Goal: Transaction & Acquisition: Purchase product/service

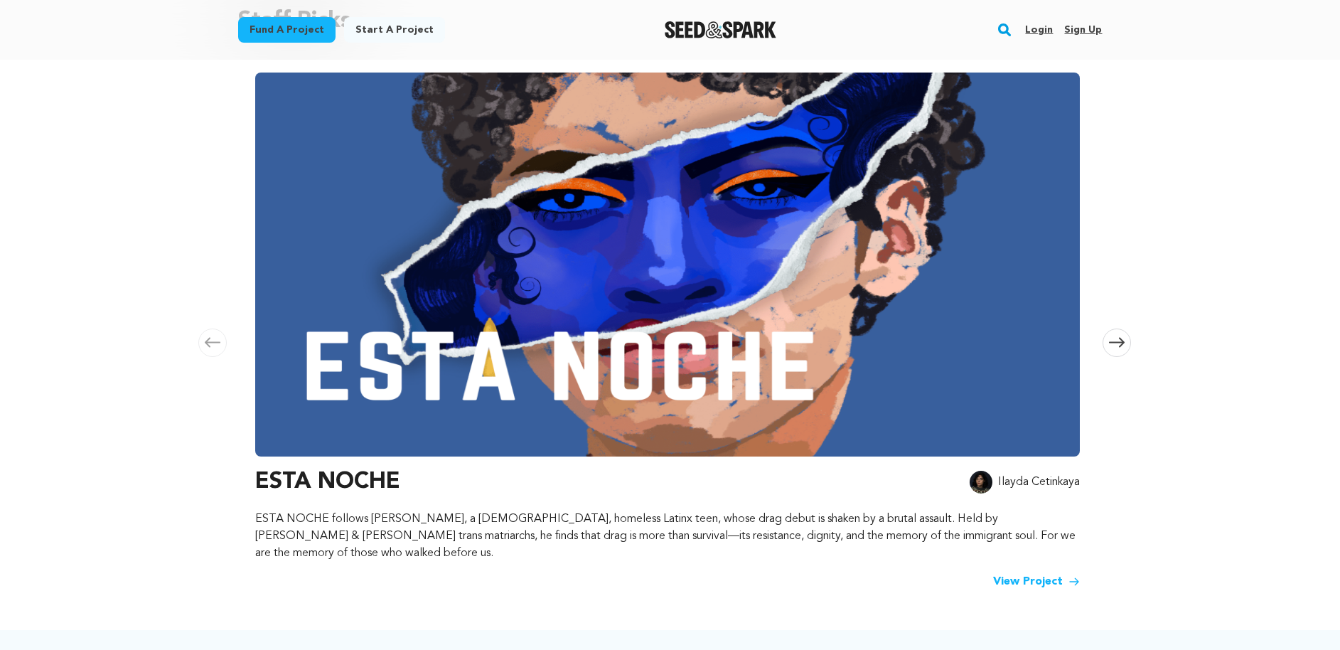
scroll to position [464, 0]
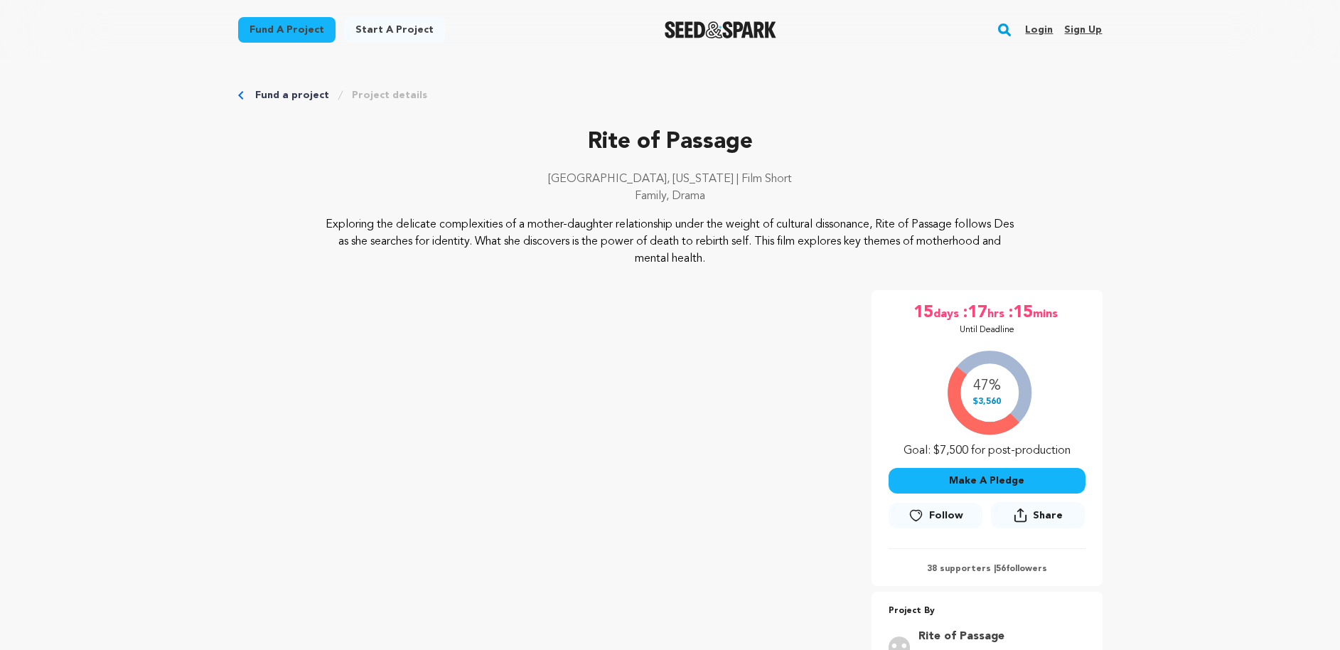
click at [985, 387] on div "47% $3,560 Goal: $7,500 for post-production" at bounding box center [987, 400] width 197 height 118
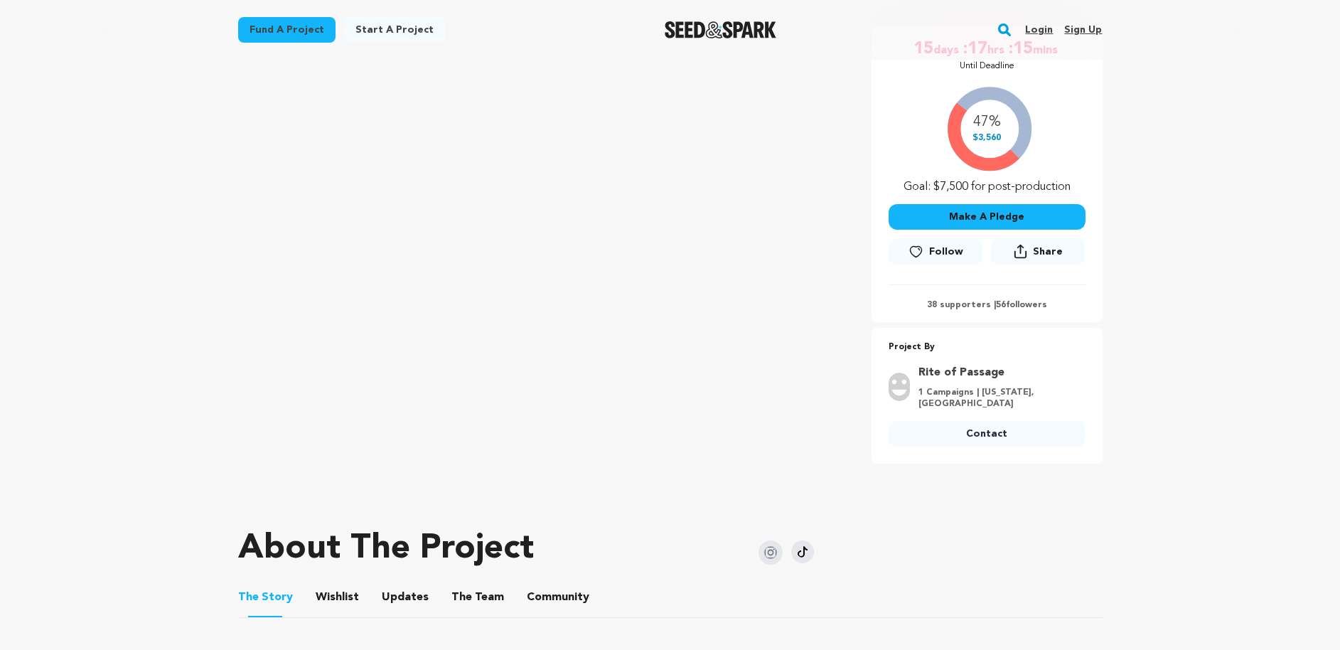
scroll to position [359, 0]
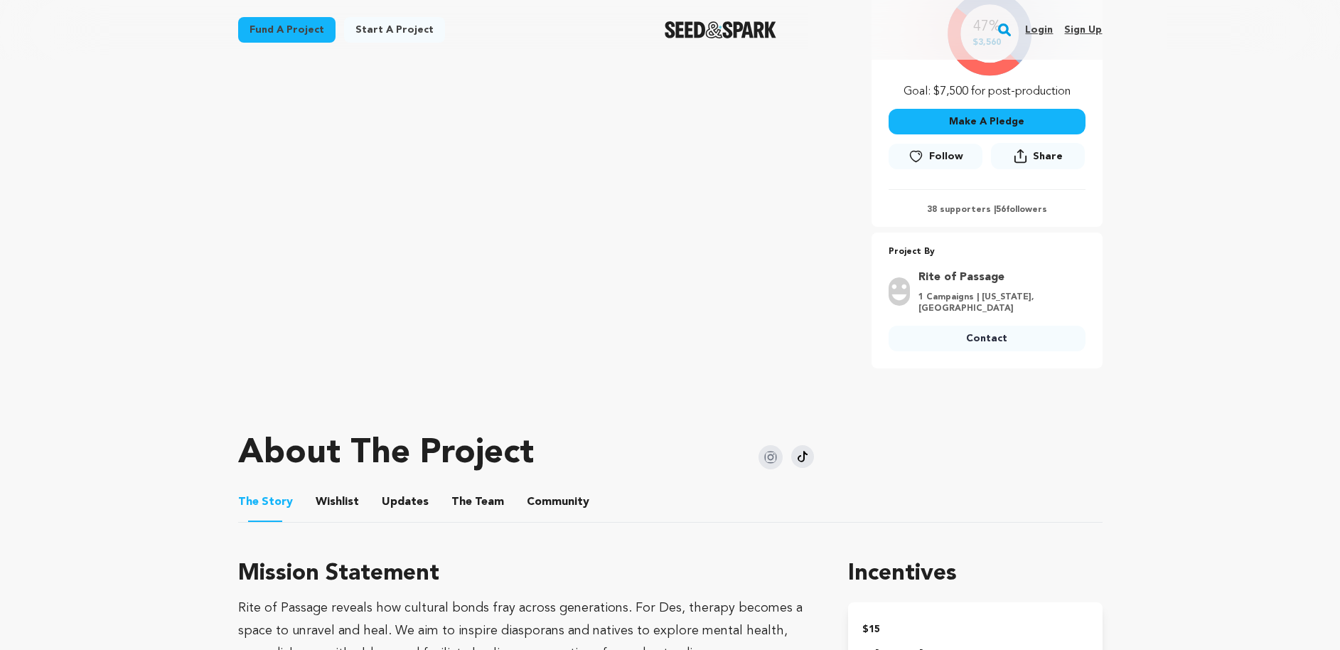
click at [932, 166] on link "Follow" at bounding box center [936, 157] width 94 height 26
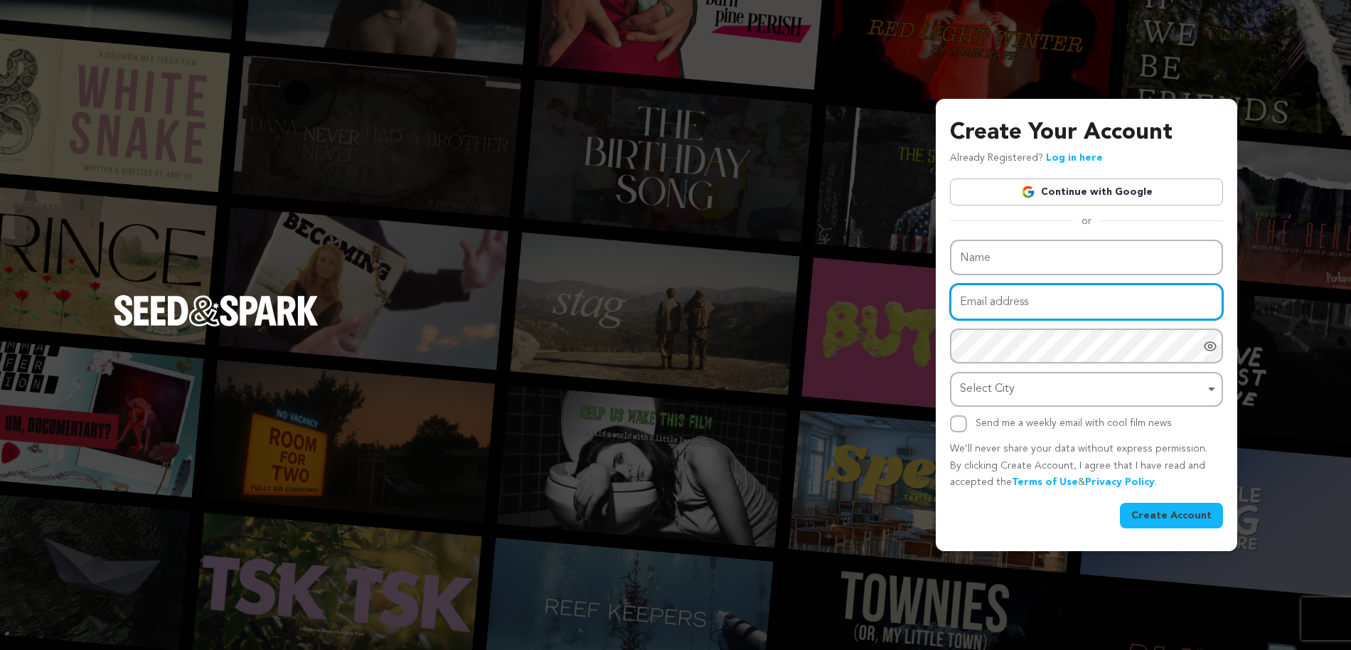
type input "samson@cruefilms.co"
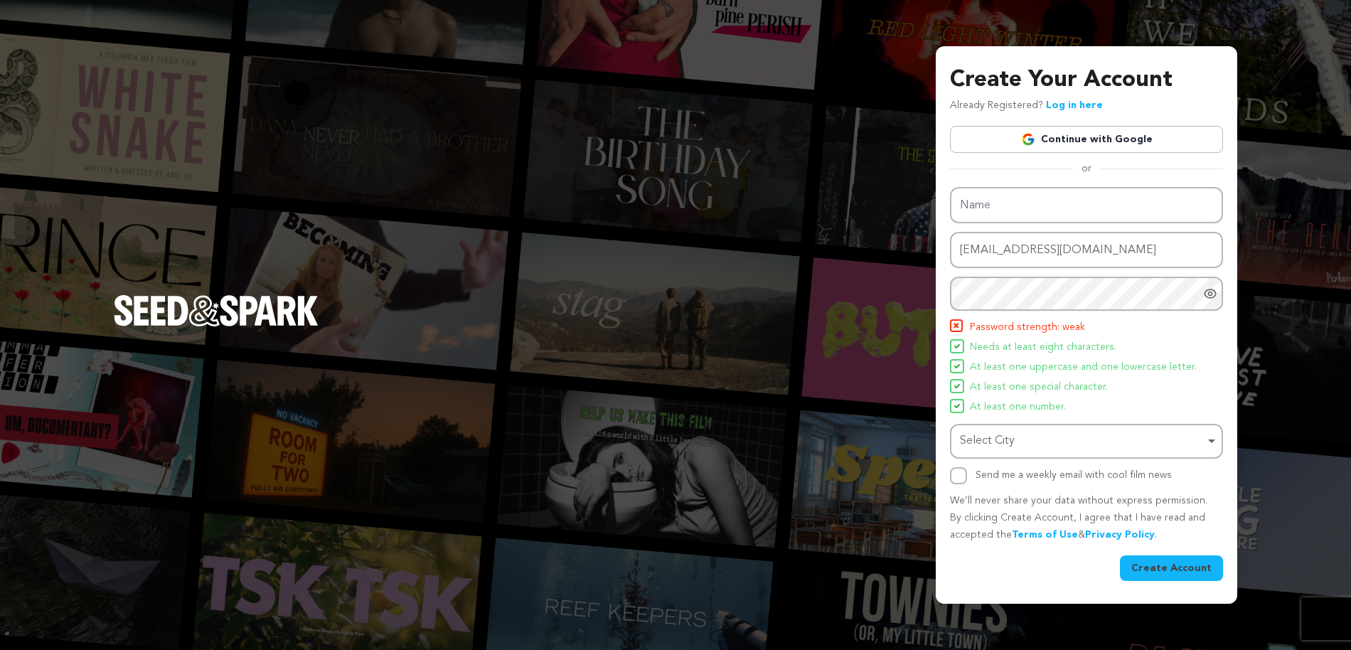
click at [1059, 388] on div "Name Email address samson@cruefilms.co Password Password must have at least 8 c…" at bounding box center [1086, 335] width 273 height 297
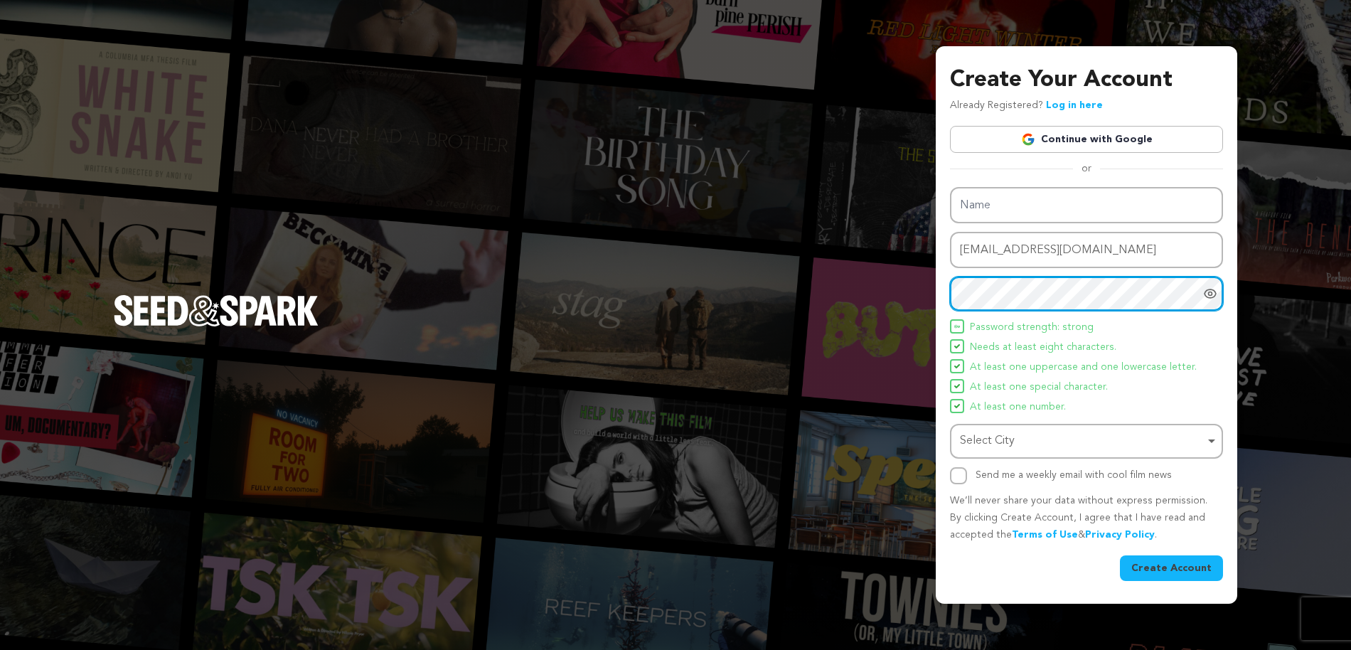
click at [1074, 439] on div "Select City Remove item" at bounding box center [1082, 441] width 245 height 21
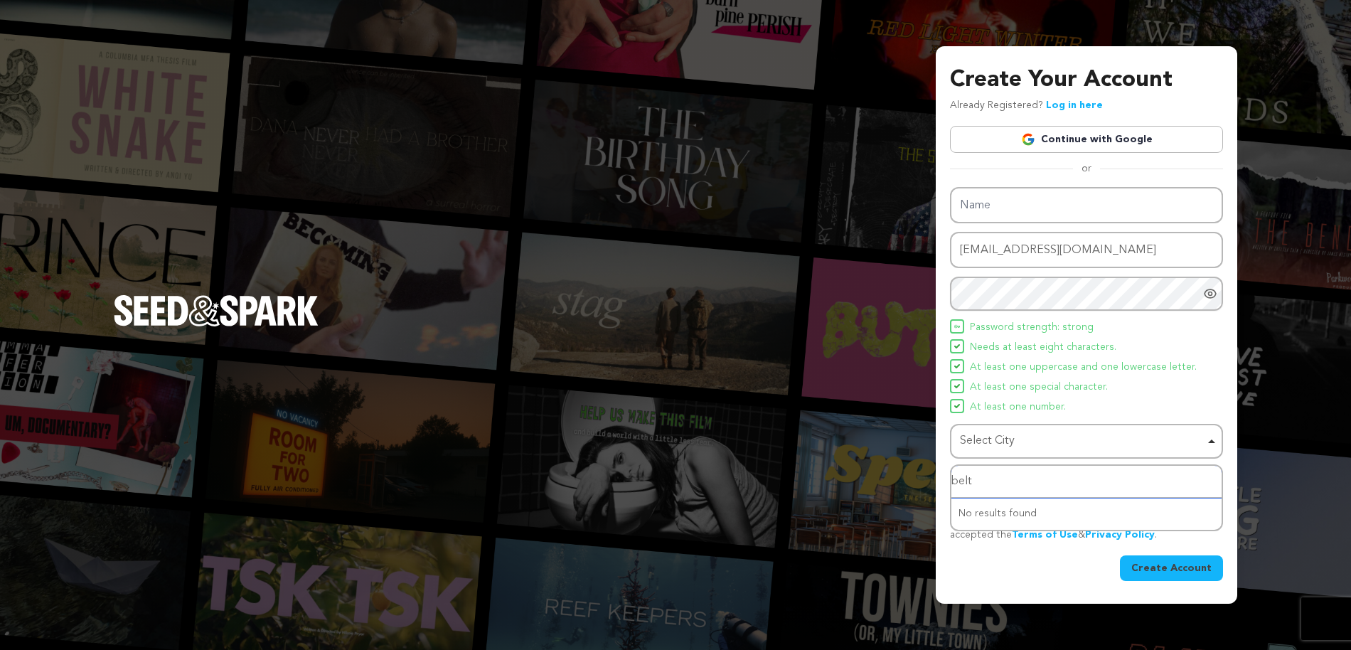
type input "belts"
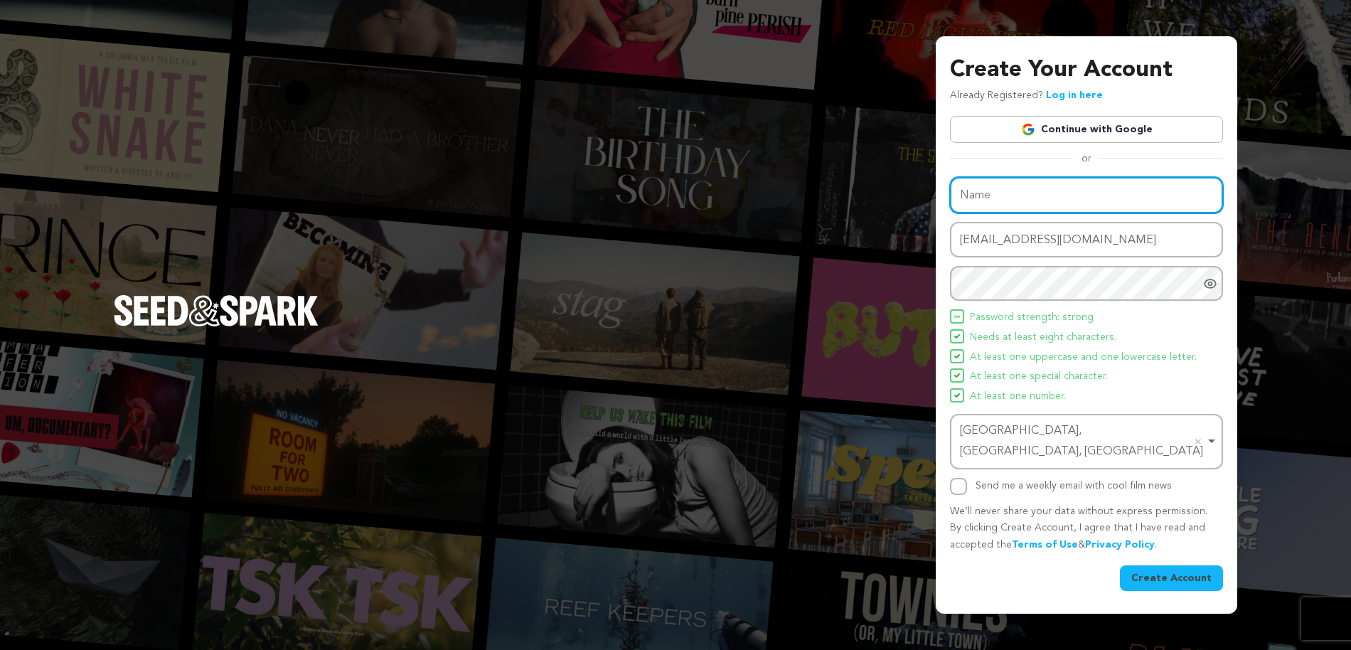
click at [1009, 205] on input "Name" at bounding box center [1086, 195] width 273 height 36
type input "Samson Binutu"
click at [1187, 568] on button "Create Account" at bounding box center [1171, 578] width 103 height 26
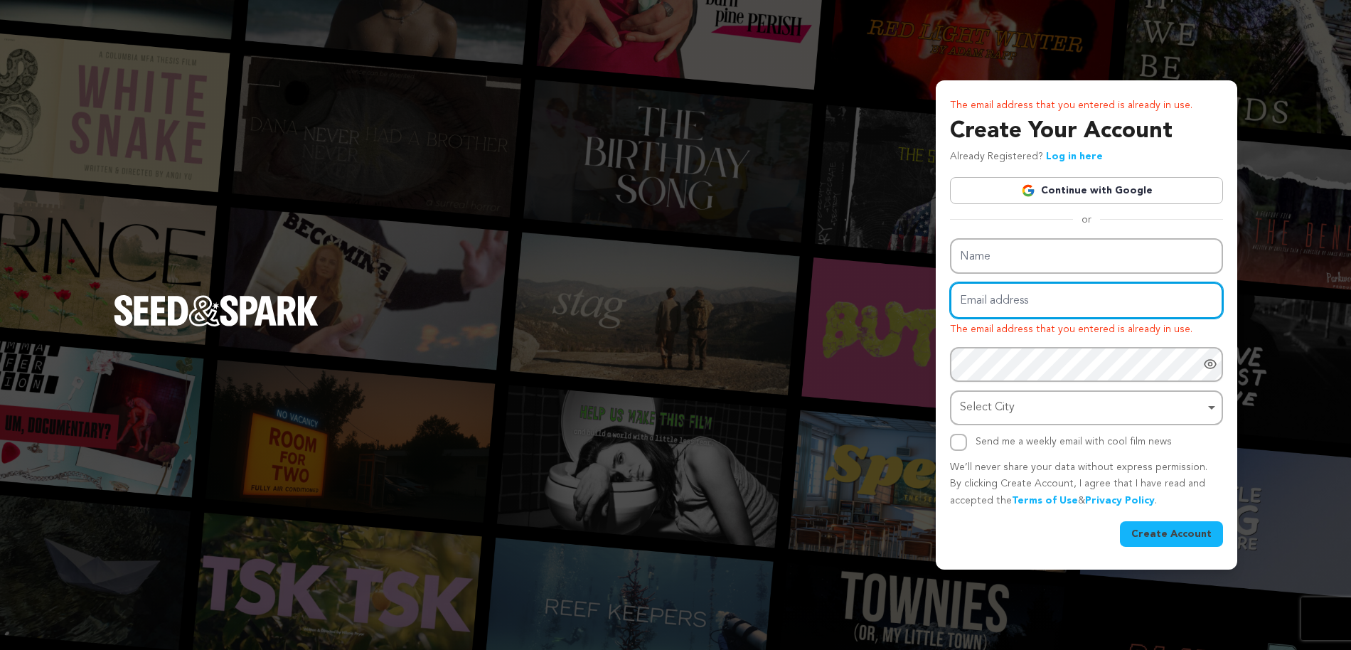
type input "samson@cruefilms.co"
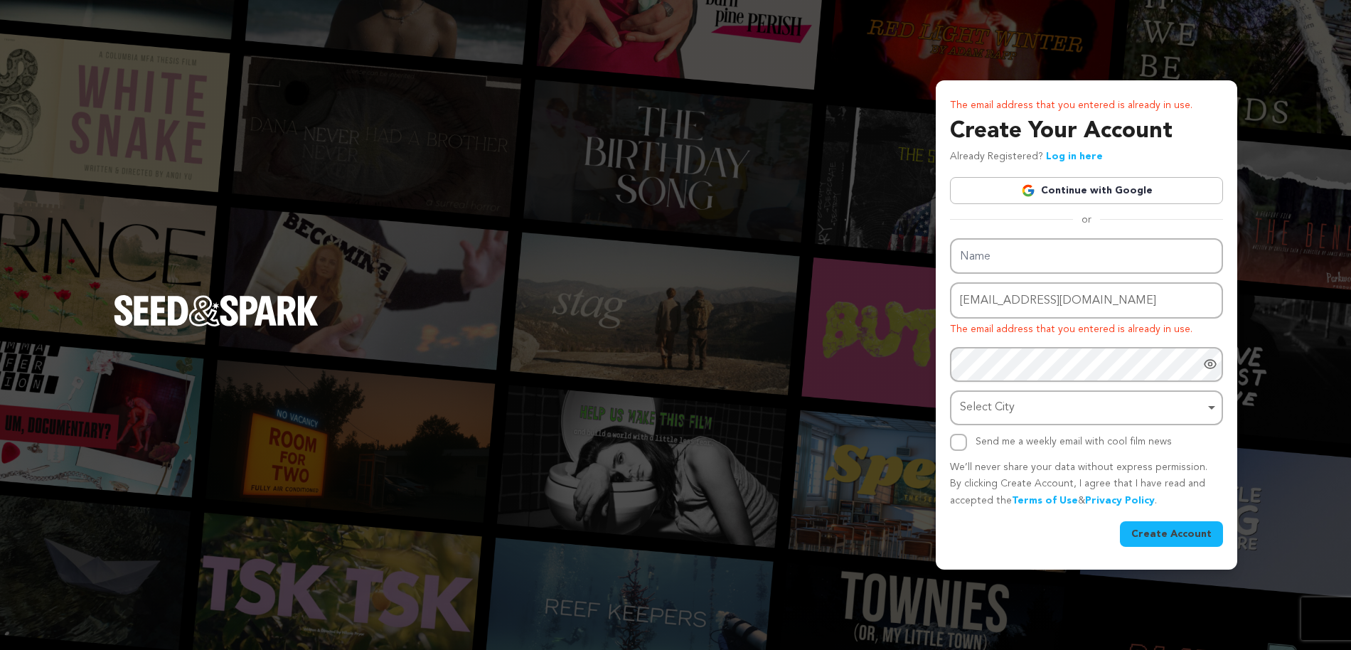
click at [1049, 192] on div "The email address that you entered is already in use. Create Your Account Alrea…" at bounding box center [1086, 321] width 273 height 449
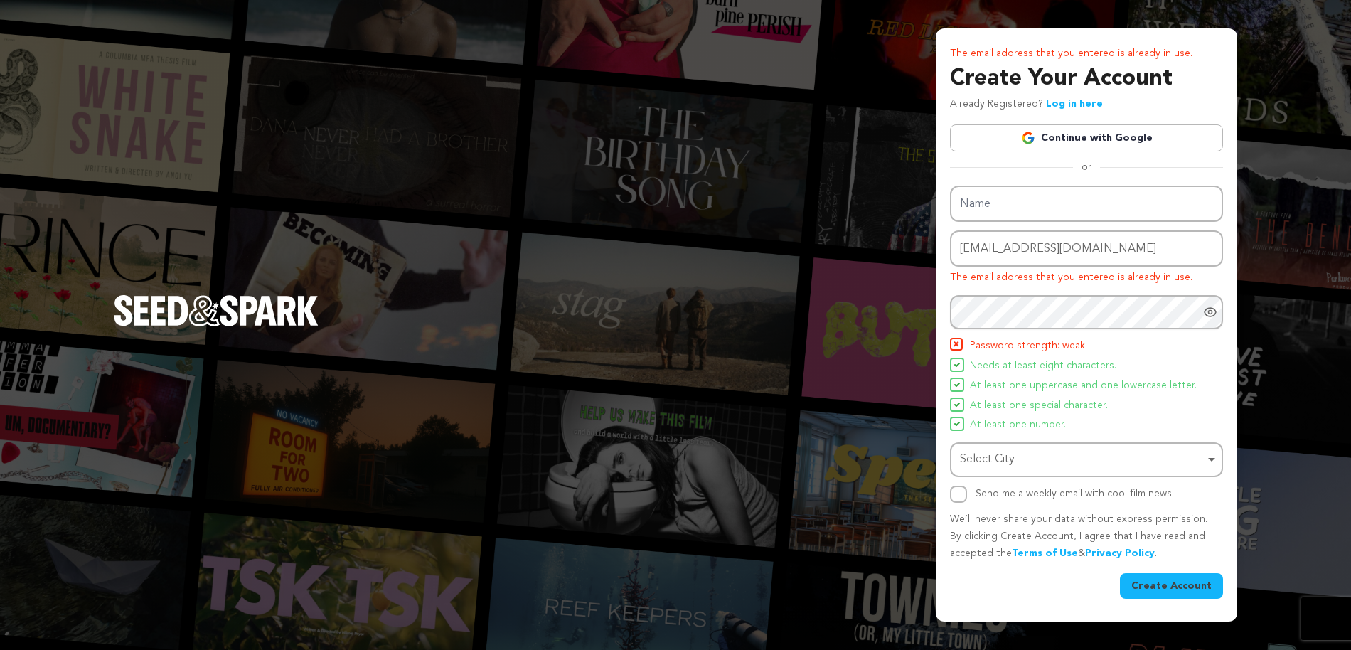
click at [1006, 120] on div "The email address that you entered is already in use. Create Your Account Alrea…" at bounding box center [1086, 323] width 273 height 554
click at [1035, 134] on img at bounding box center [1028, 138] width 14 height 14
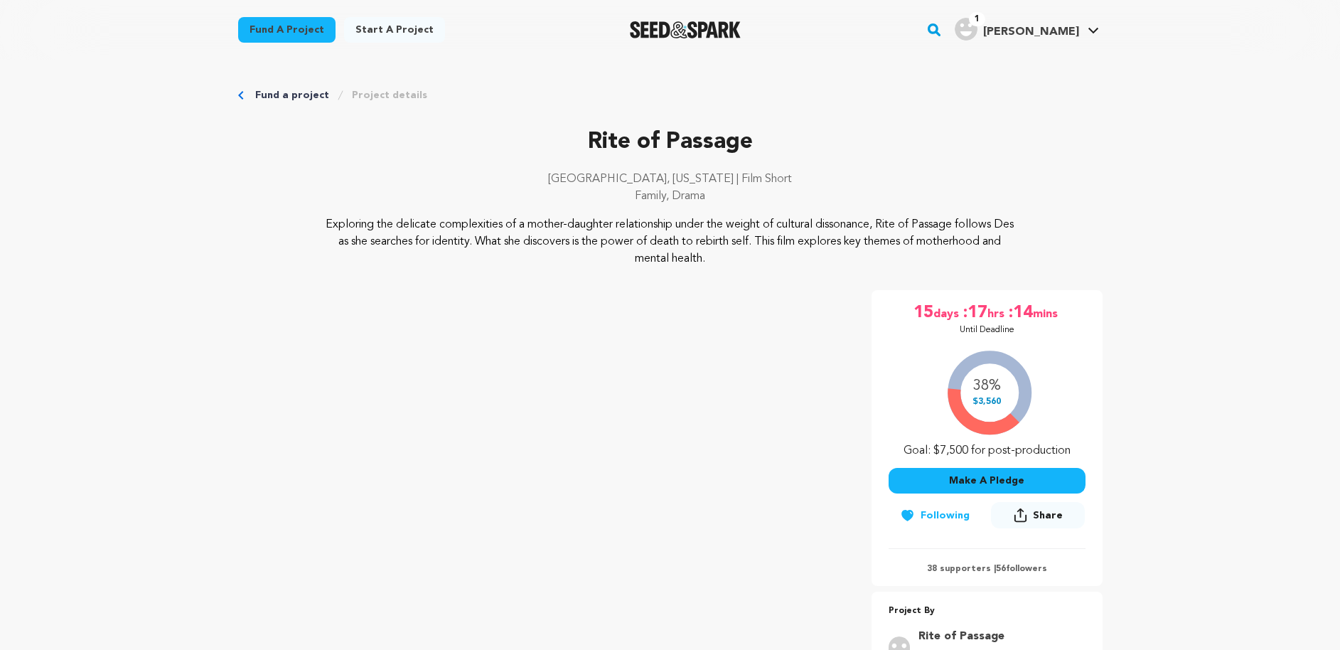
click at [982, 487] on button "Make A Pledge" at bounding box center [987, 481] width 197 height 26
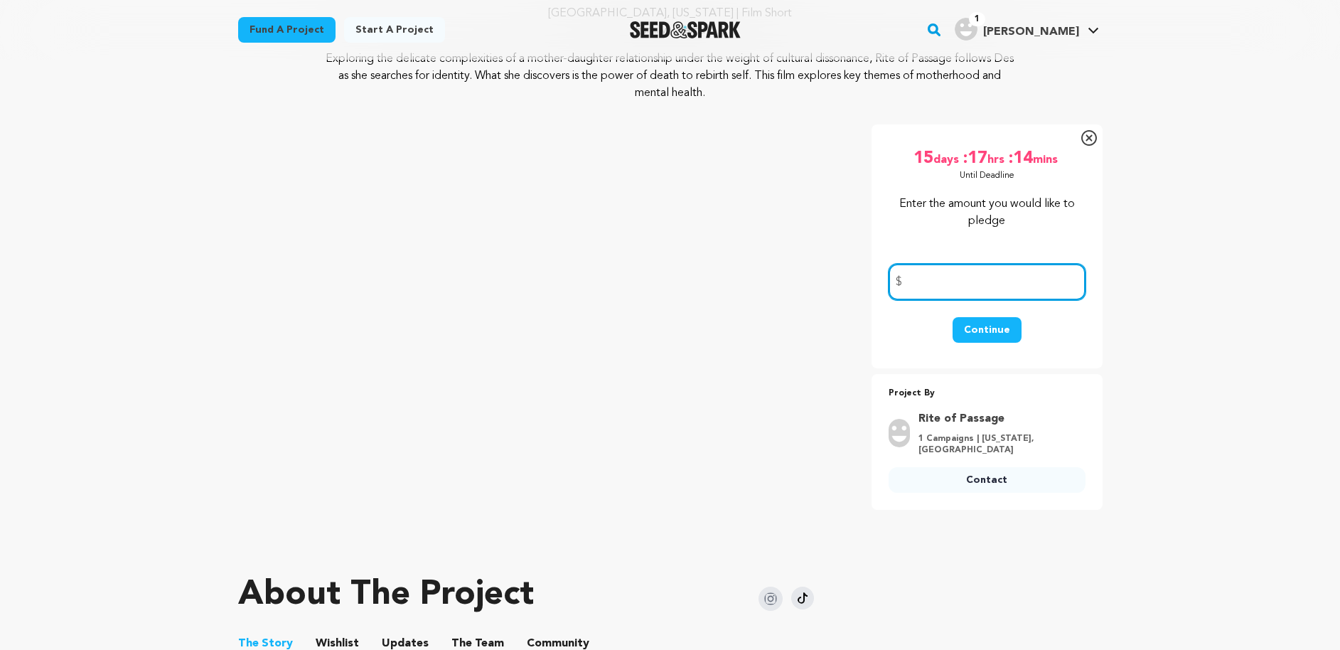
scroll to position [205, 0]
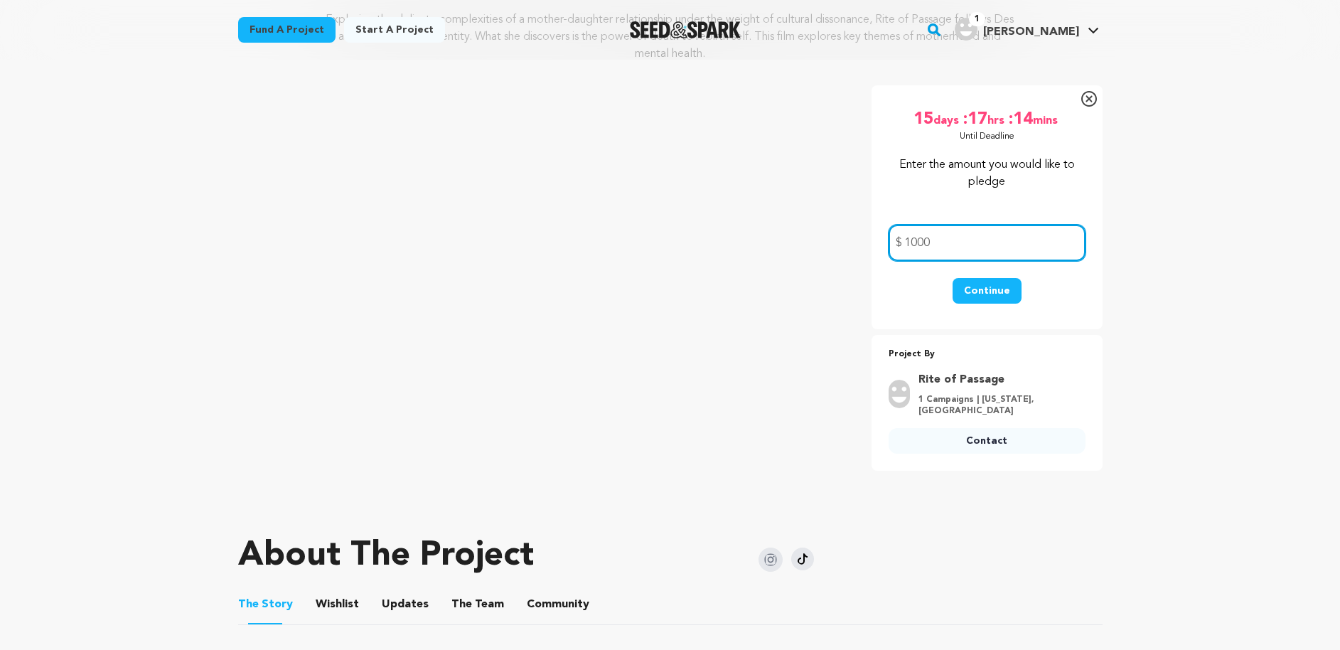
type input "1000"
click at [970, 280] on button "Continue" at bounding box center [987, 291] width 69 height 26
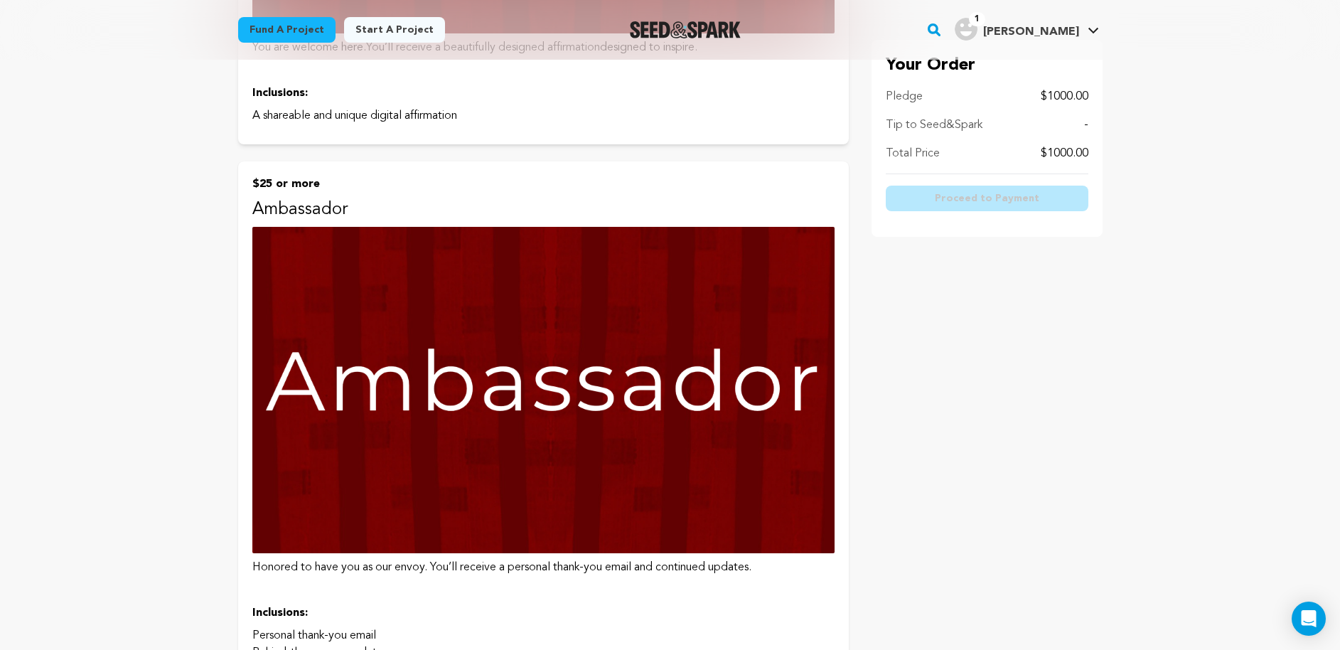
scroll to position [196, 0]
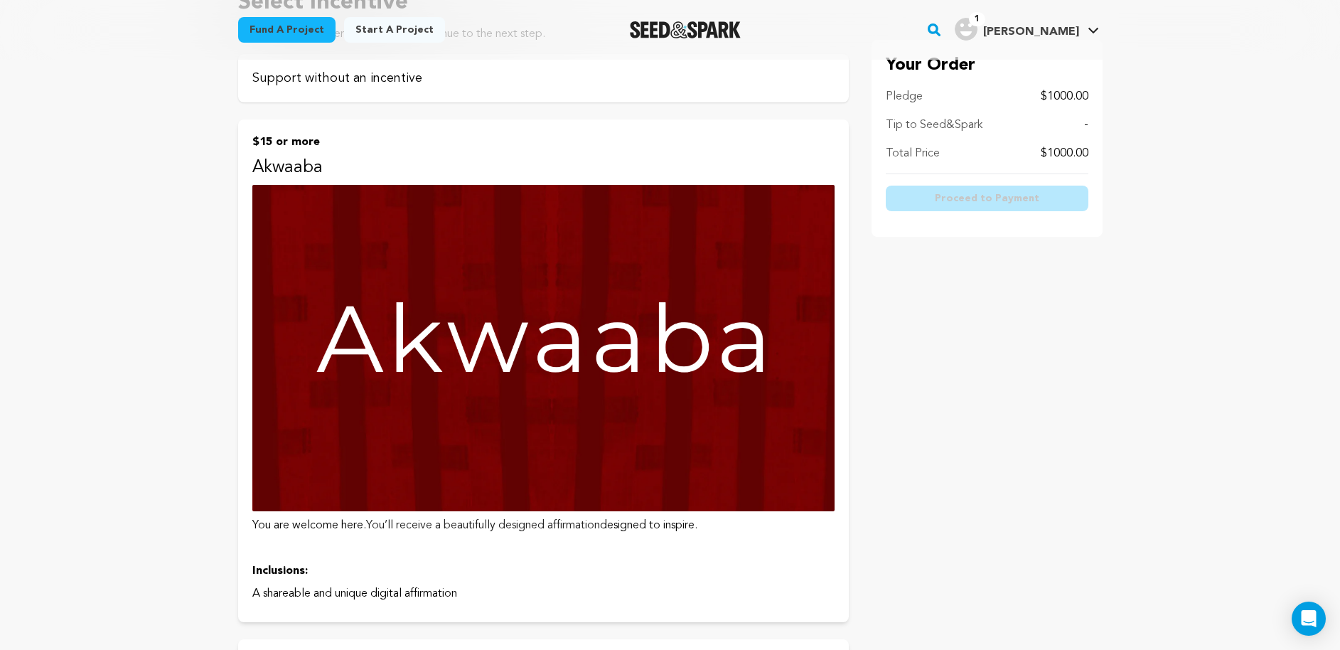
click at [280, 92] on div "Support without an incentive" at bounding box center [543, 78] width 611 height 48
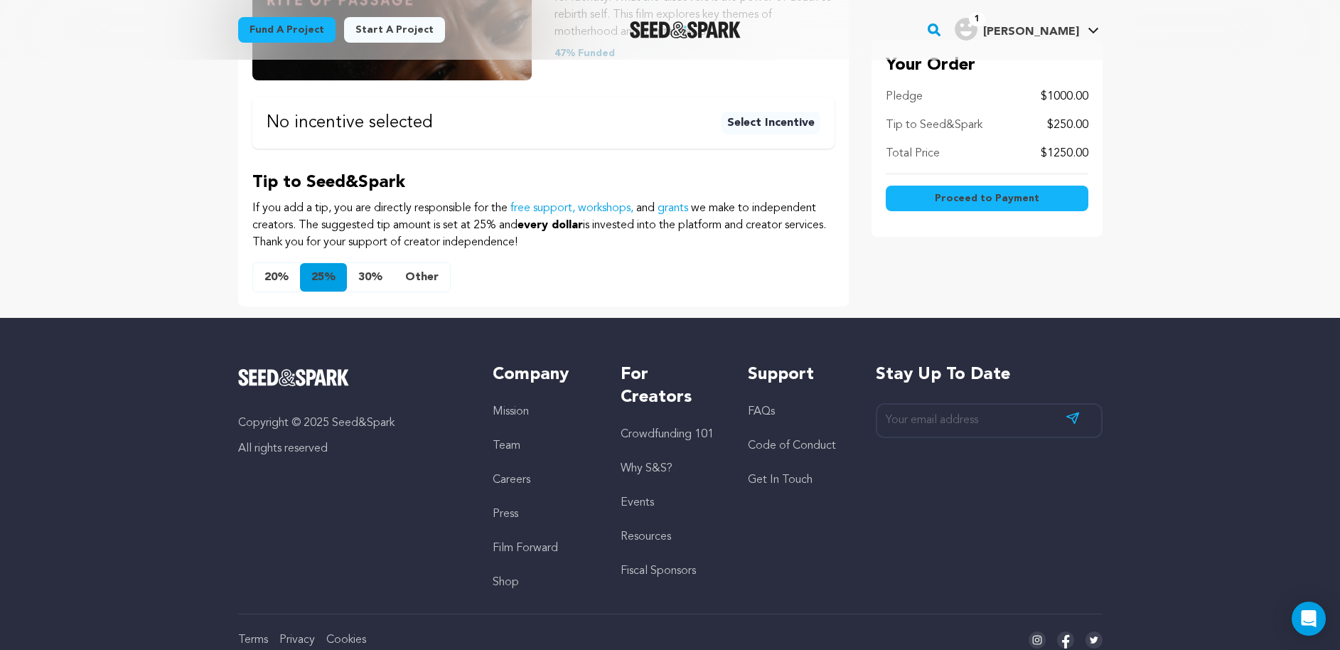
scroll to position [306, 0]
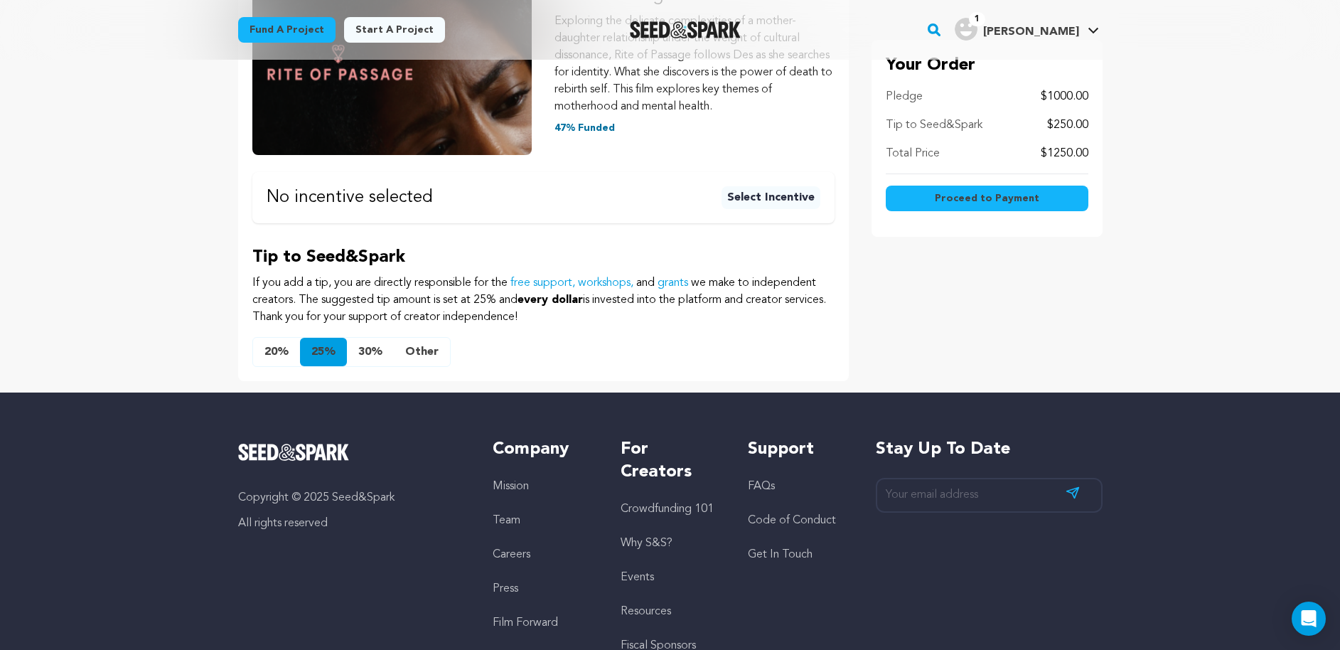
click at [420, 345] on button "Other" at bounding box center [422, 352] width 56 height 28
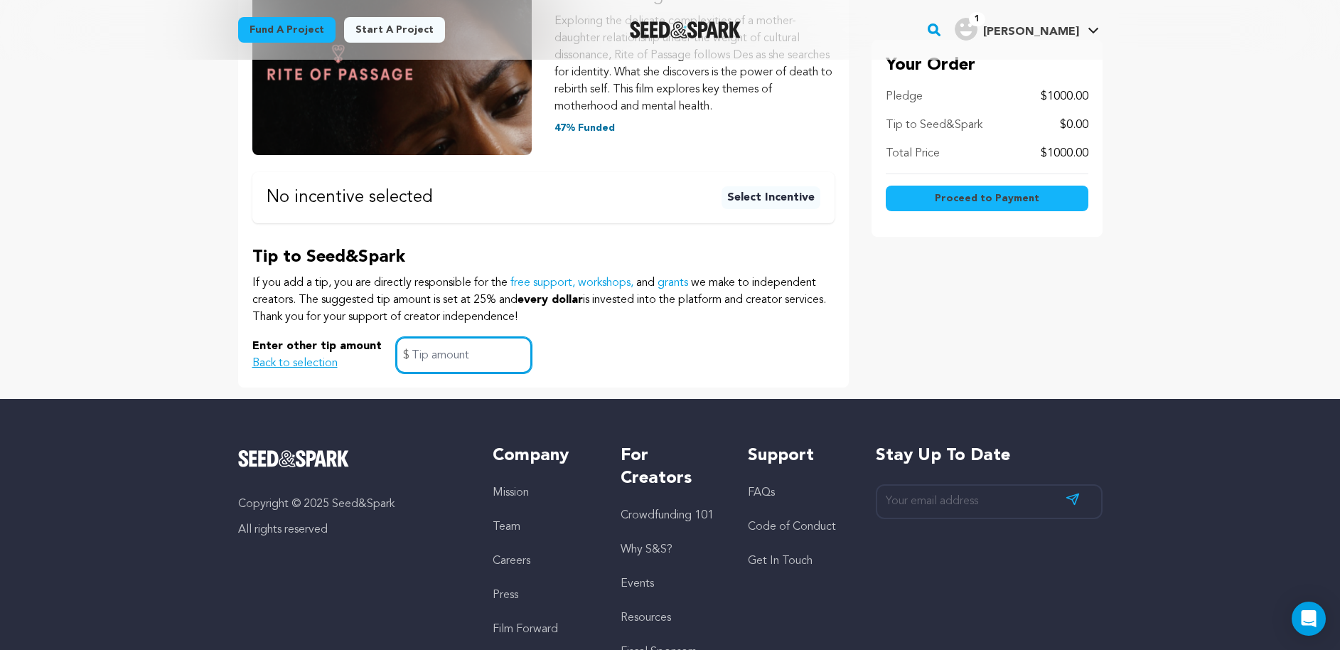
click at [439, 364] on input "text" at bounding box center [464, 355] width 136 height 36
type input "0"
click at [650, 346] on div "Enter other tip amount Back to selection 0 $" at bounding box center [543, 355] width 582 height 36
click at [898, 328] on div "Your Order Pledge $1000.00 Tip to Seed&Spark $0.00 Total Price $1000.00 Proceed…" at bounding box center [987, 143] width 231 height 488
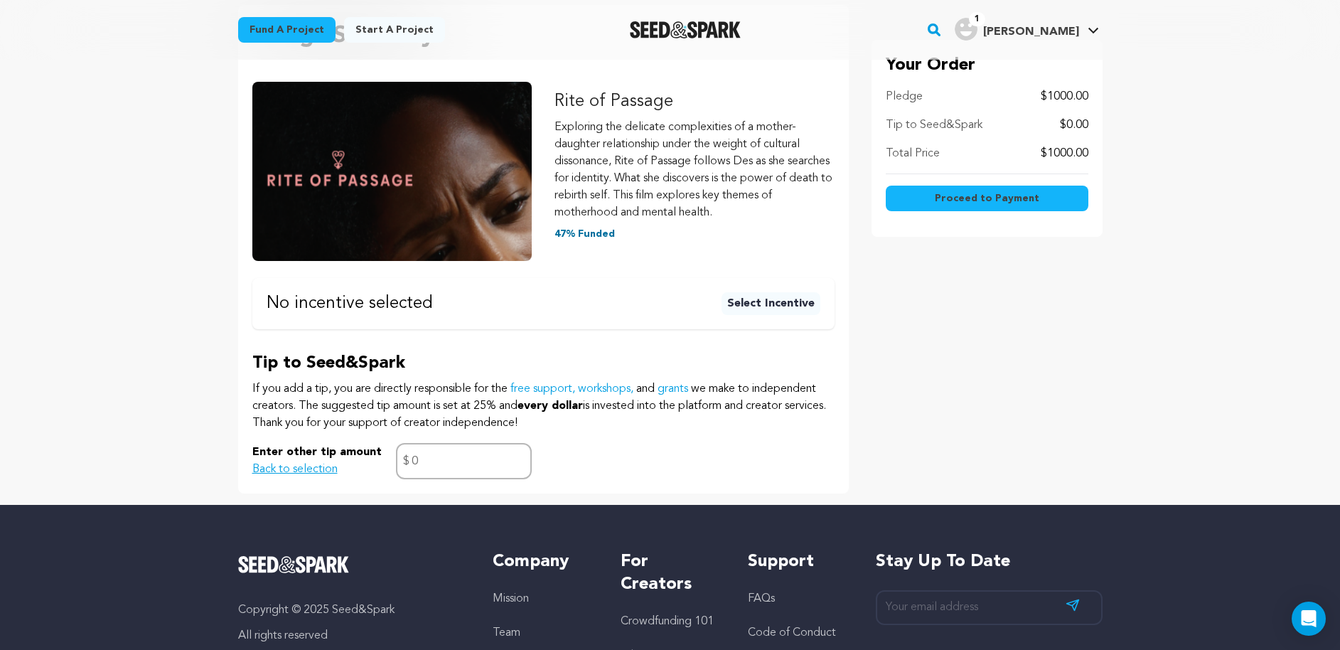
scroll to position [199, 0]
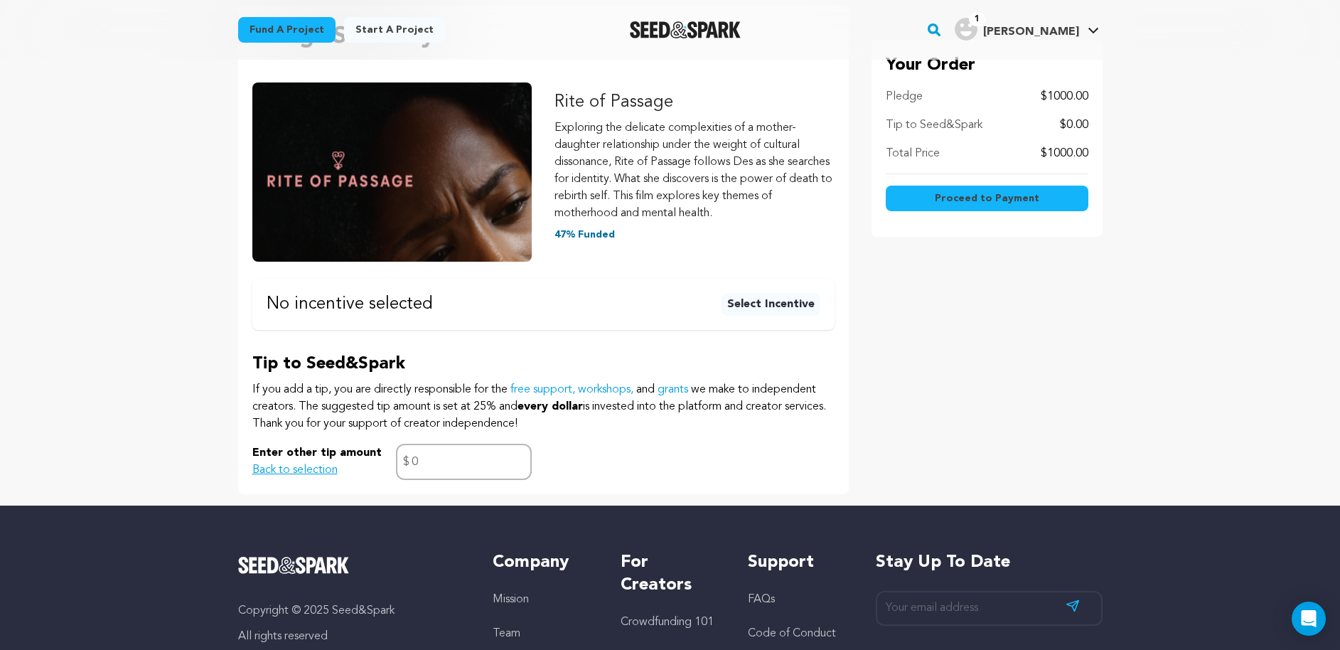
click at [932, 196] on button "Proceed to Payment" at bounding box center [987, 199] width 203 height 26
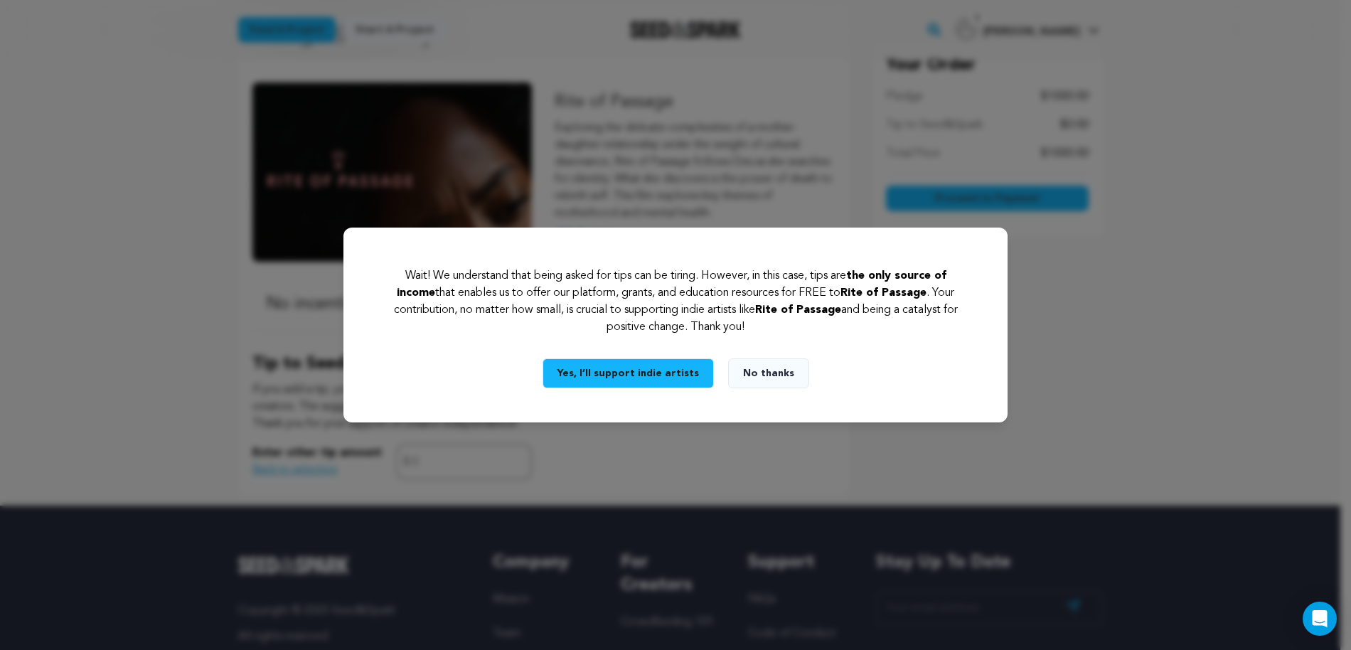
click at [769, 368] on button "No thanks" at bounding box center [768, 373] width 81 height 30
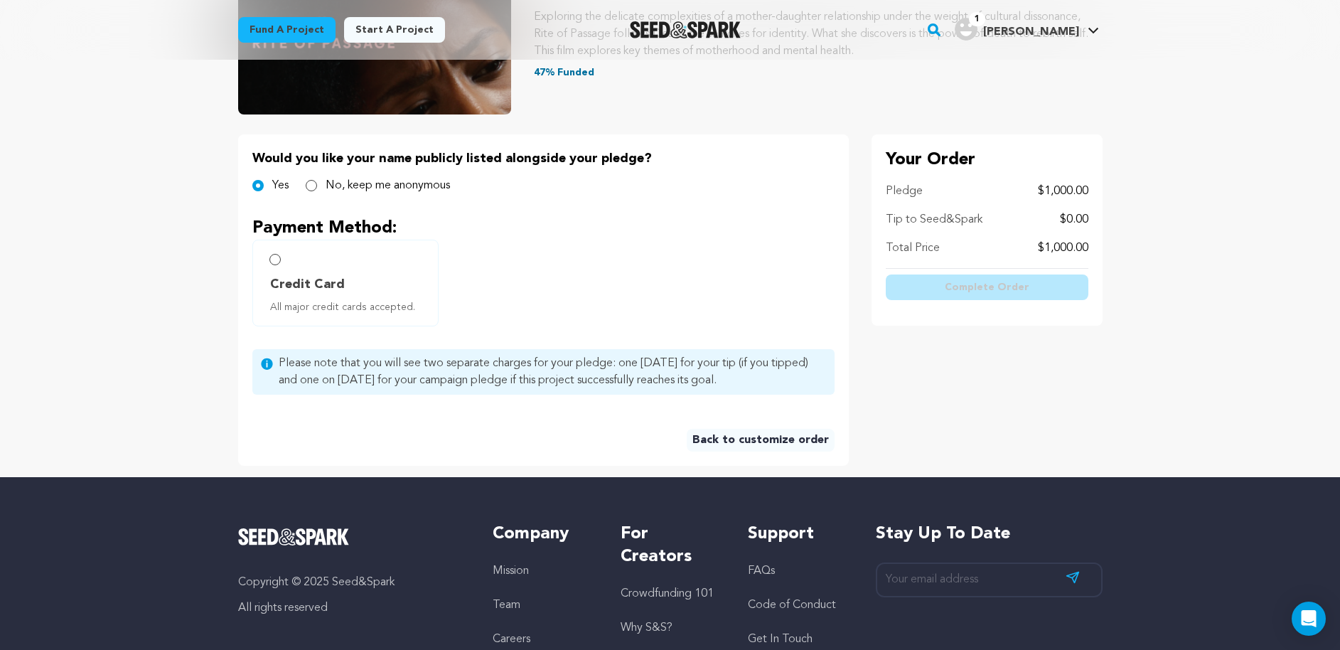
scroll to position [228, 0]
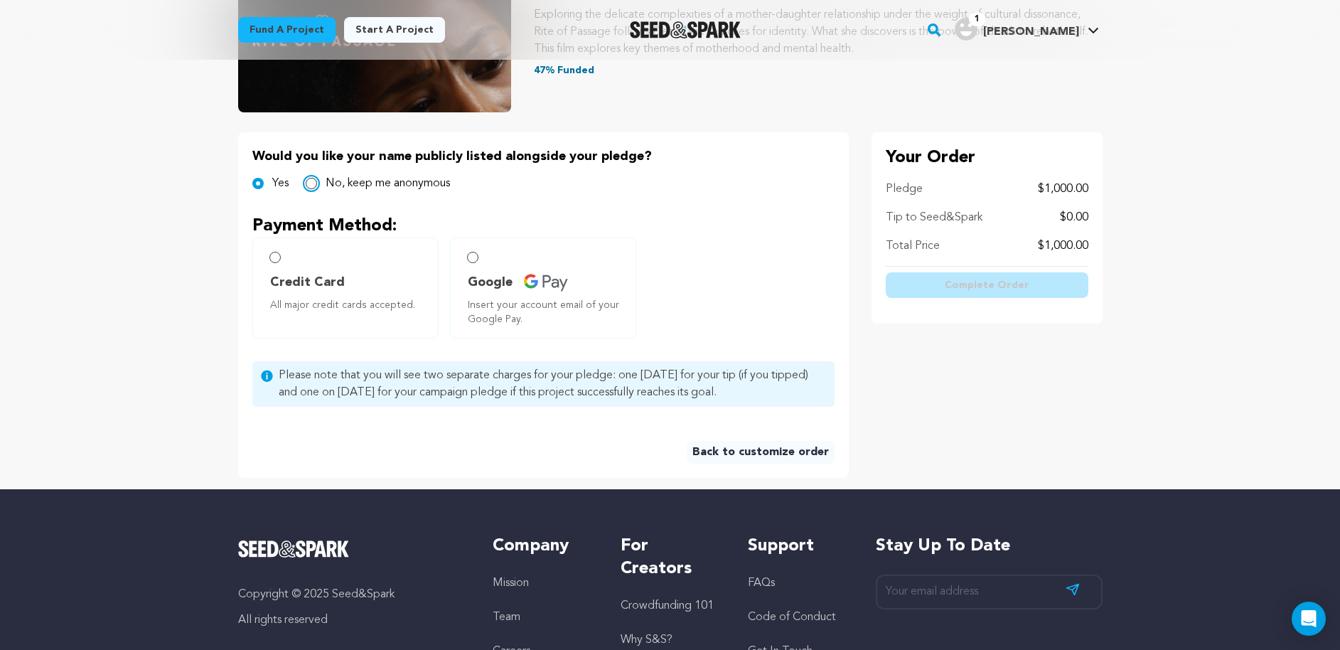
click at [314, 188] on input "No, keep me anonymous" at bounding box center [311, 183] width 11 height 11
radio input "true"
click at [273, 255] on input "Credit Card All major credit cards accepted." at bounding box center [274, 257] width 11 height 11
radio input "false"
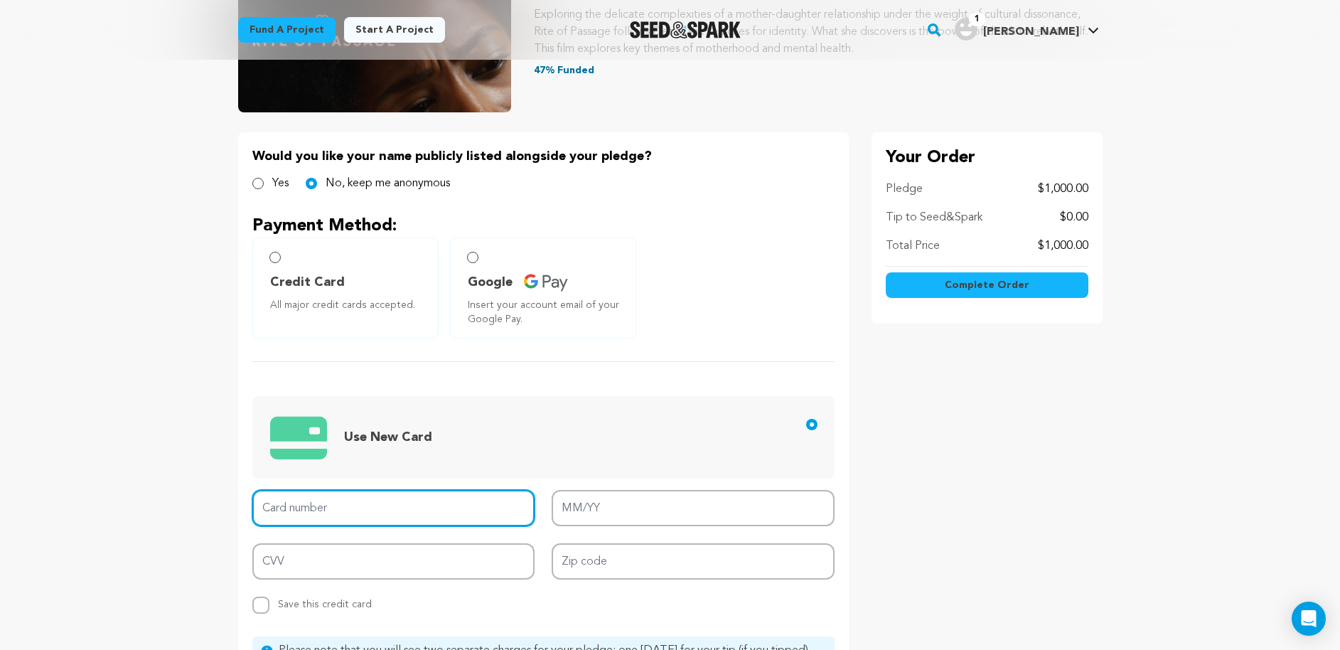
click at [392, 501] on input "Card number" at bounding box center [393, 508] width 283 height 36
type input "4427 4202 6709 2820"
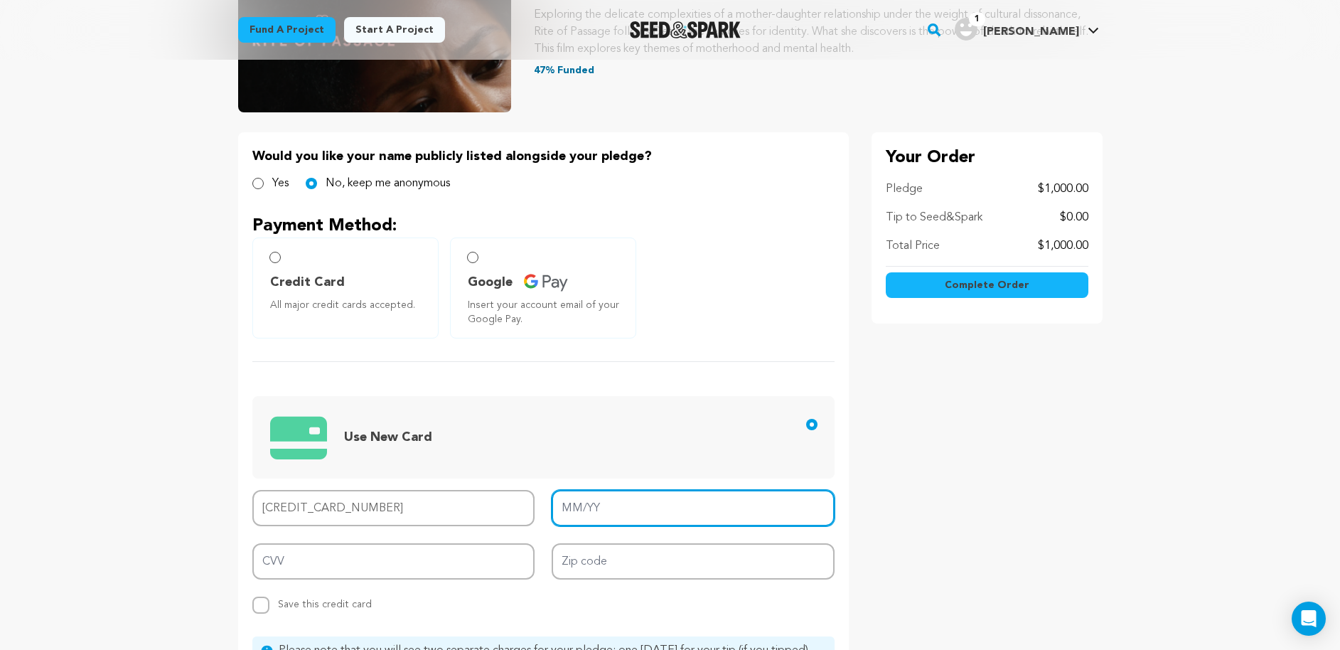
type input "10/26"
type input "326"
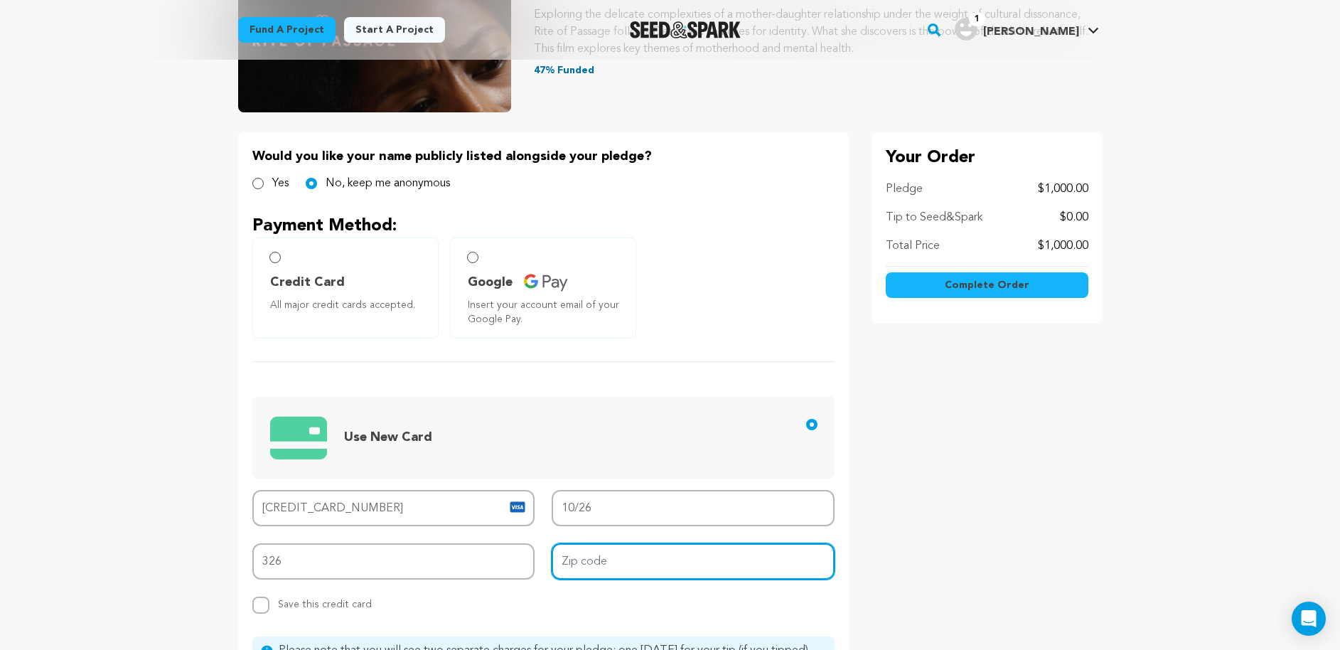
click at [609, 549] on input "Zip code" at bounding box center [693, 561] width 283 height 36
type input "20705"
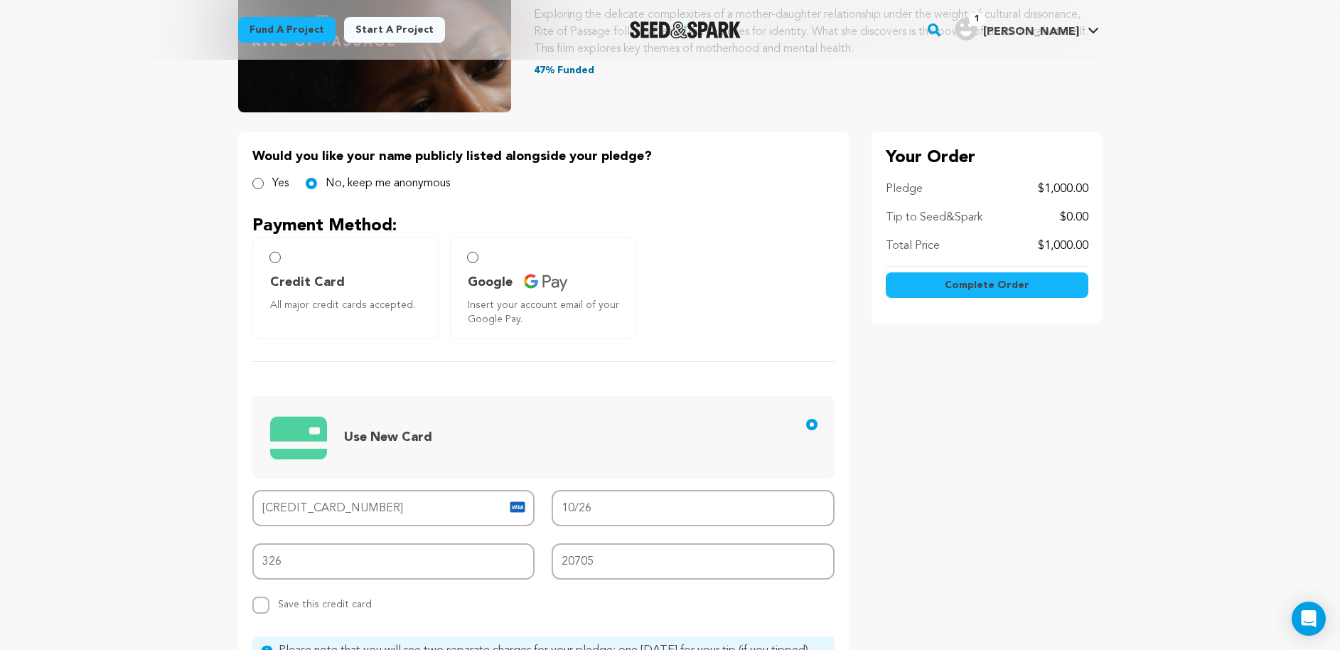
click at [510, 594] on div "Card number 4427 4202 6709 2820 MM/YY 10/26 CVV 326 Zip code 20705 Replace save…" at bounding box center [543, 552] width 582 height 124
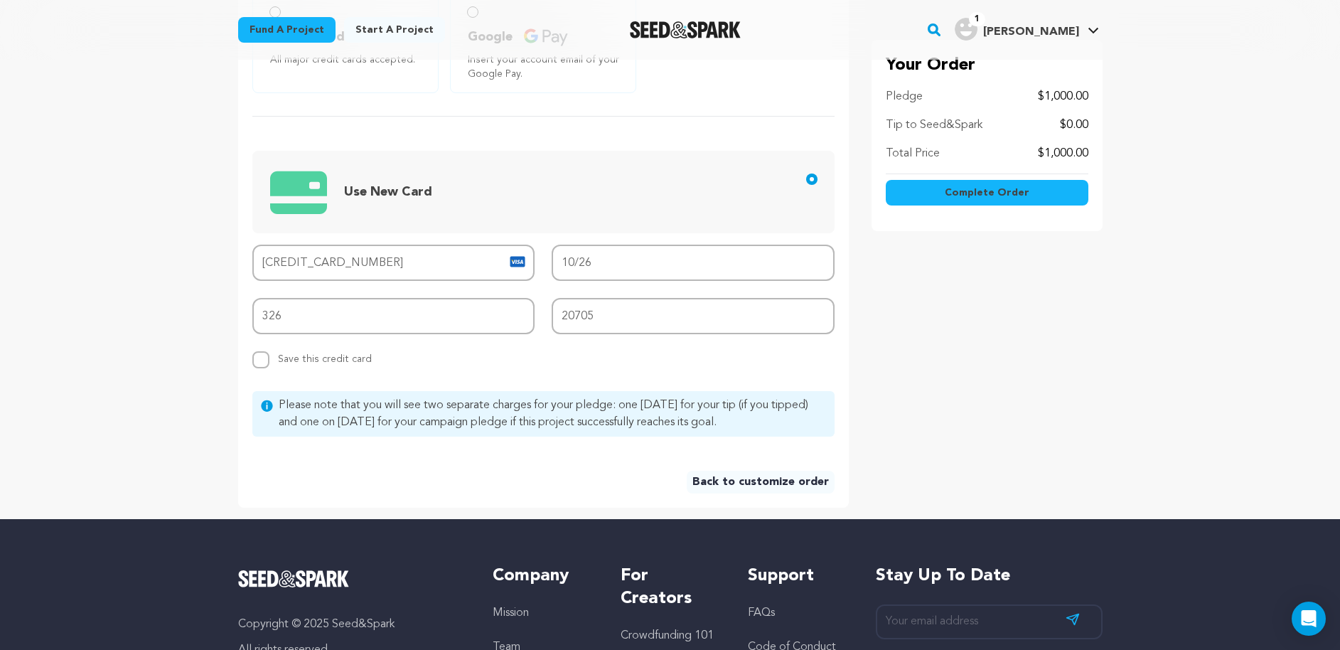
scroll to position [481, 0]
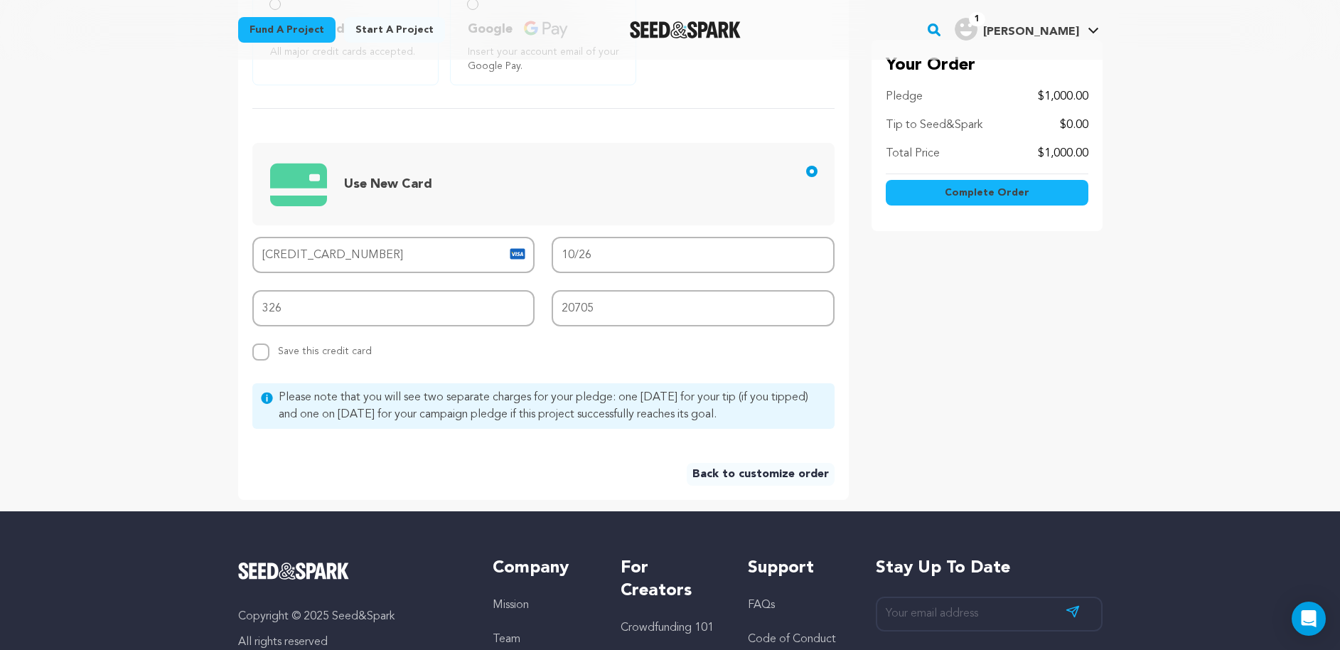
click at [947, 186] on button "Complete Order" at bounding box center [987, 193] width 203 height 26
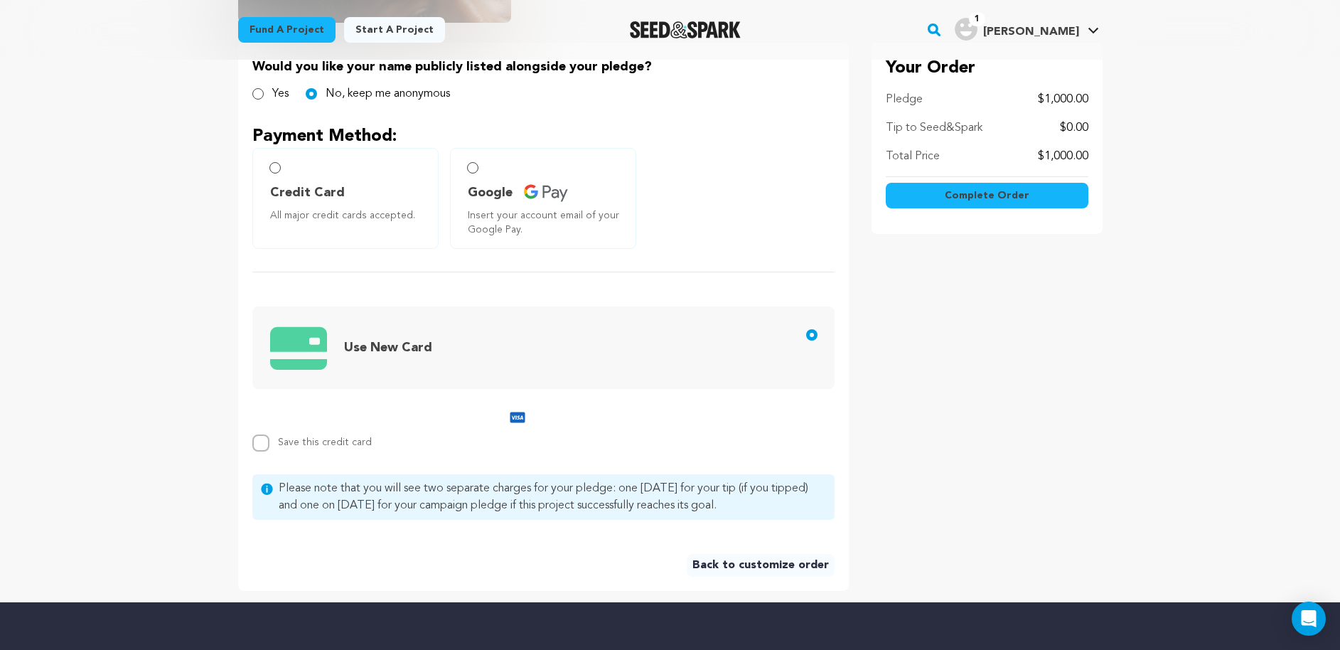
scroll to position [134, 0]
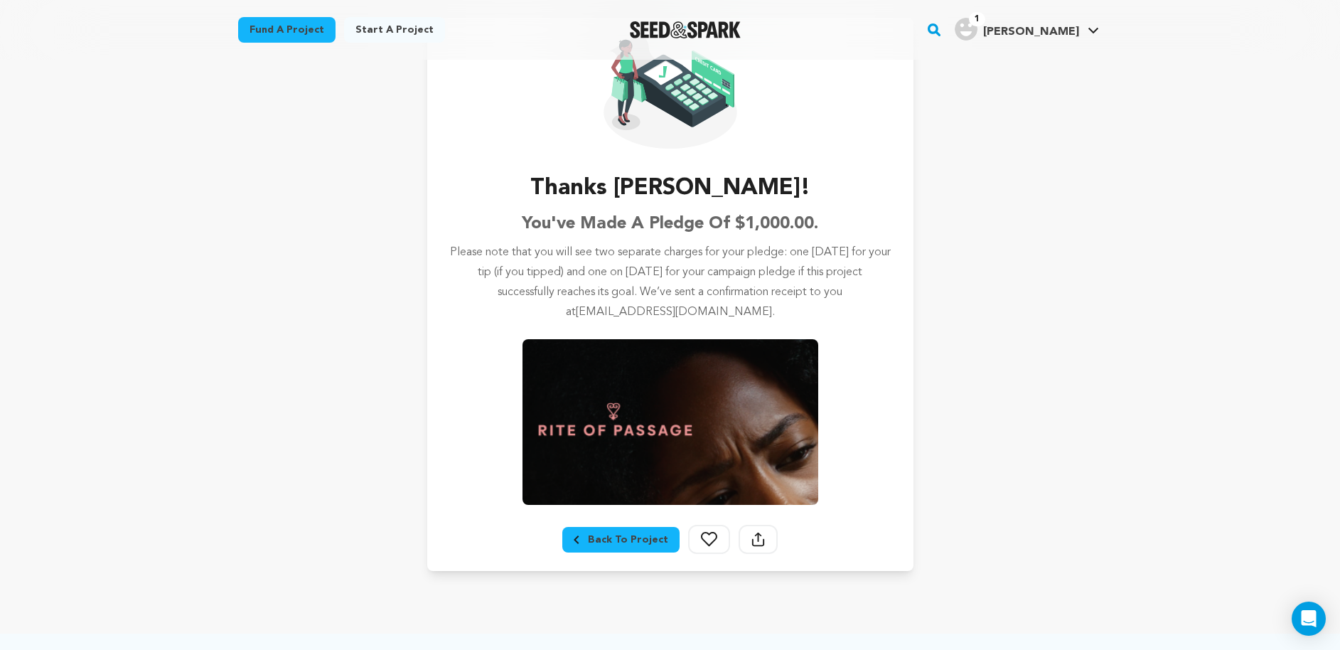
scroll to position [108, 0]
click at [646, 535] on div "Back To Project" at bounding box center [621, 539] width 95 height 14
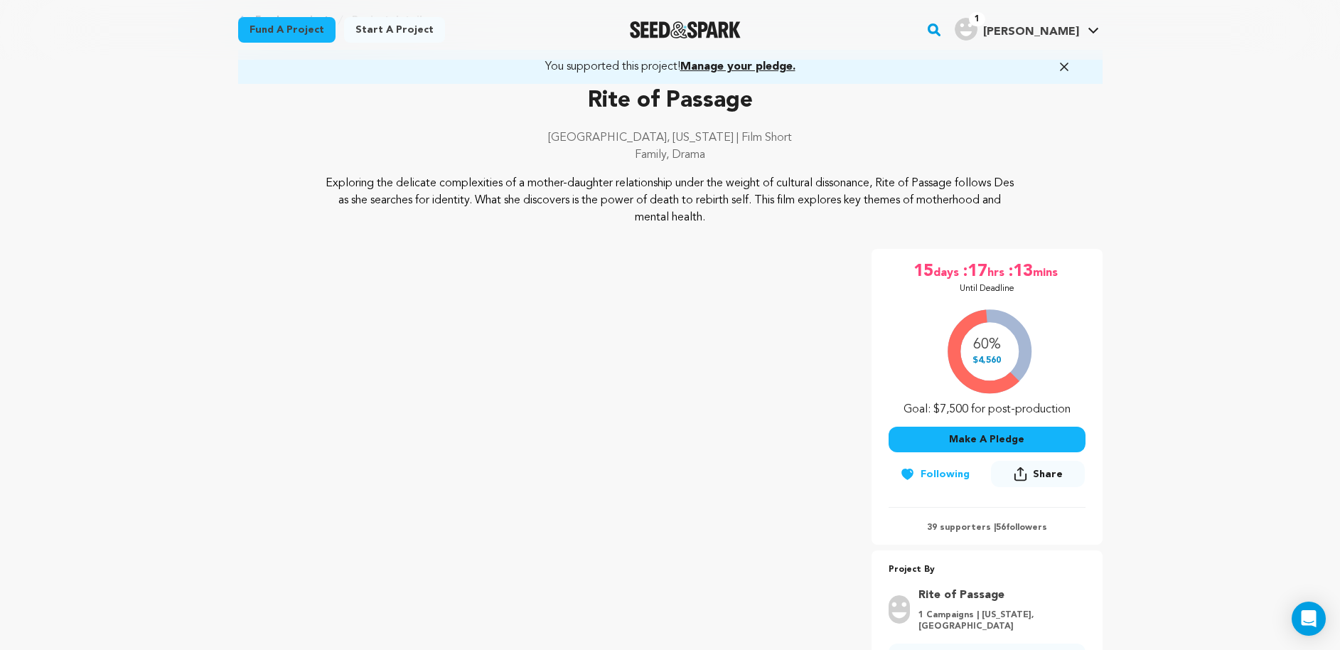
scroll to position [260, 0]
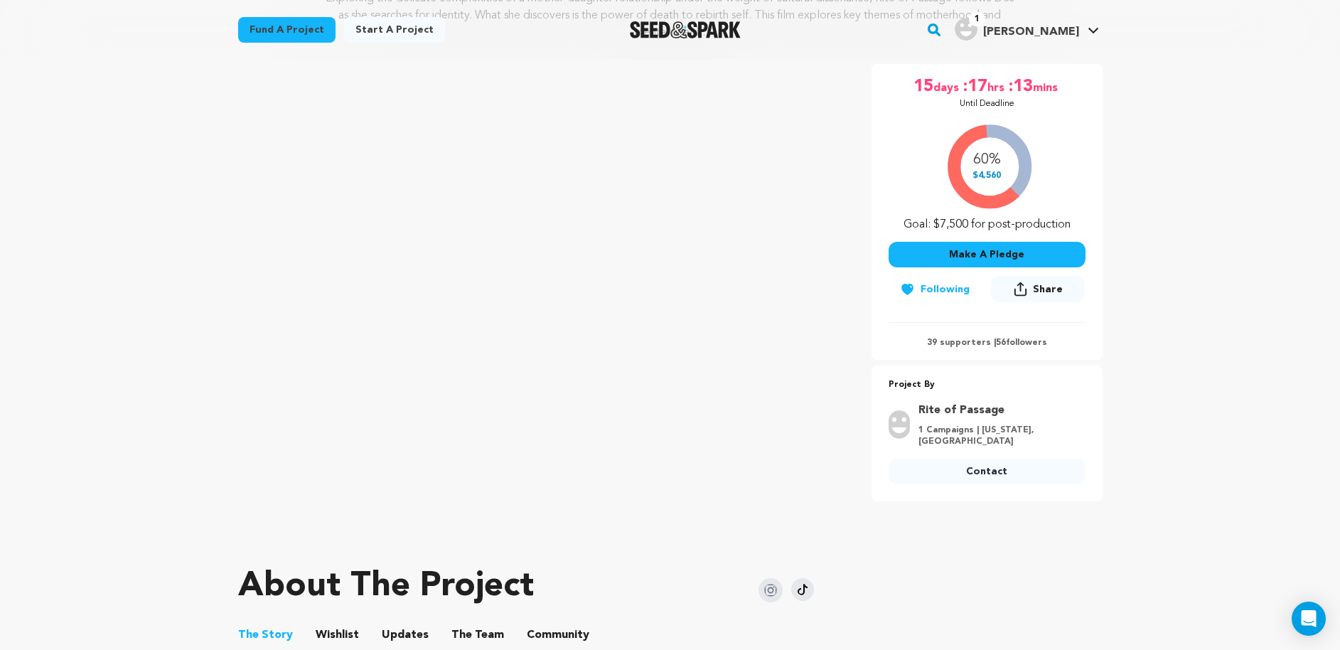
click at [1037, 15] on div "1 Samson B. Samson B." at bounding box center [1027, 29] width 150 height 37
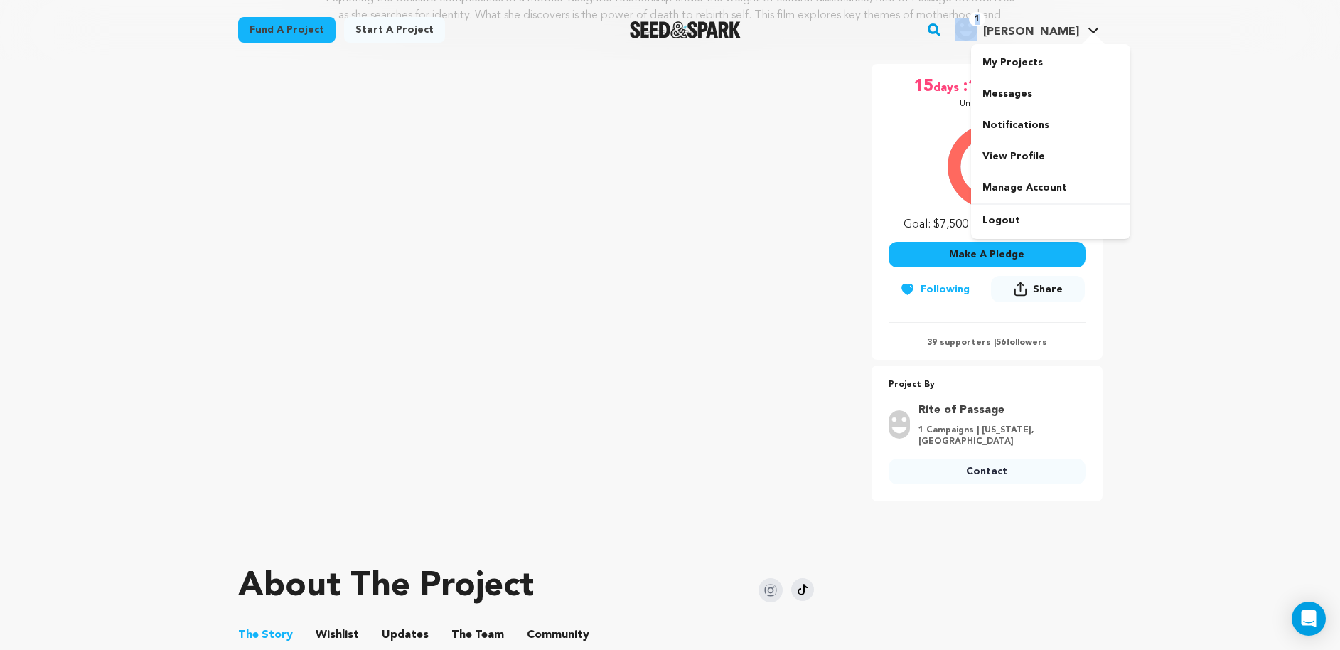
click at [1035, 24] on h4 "[PERSON_NAME]" at bounding box center [1031, 31] width 96 height 17
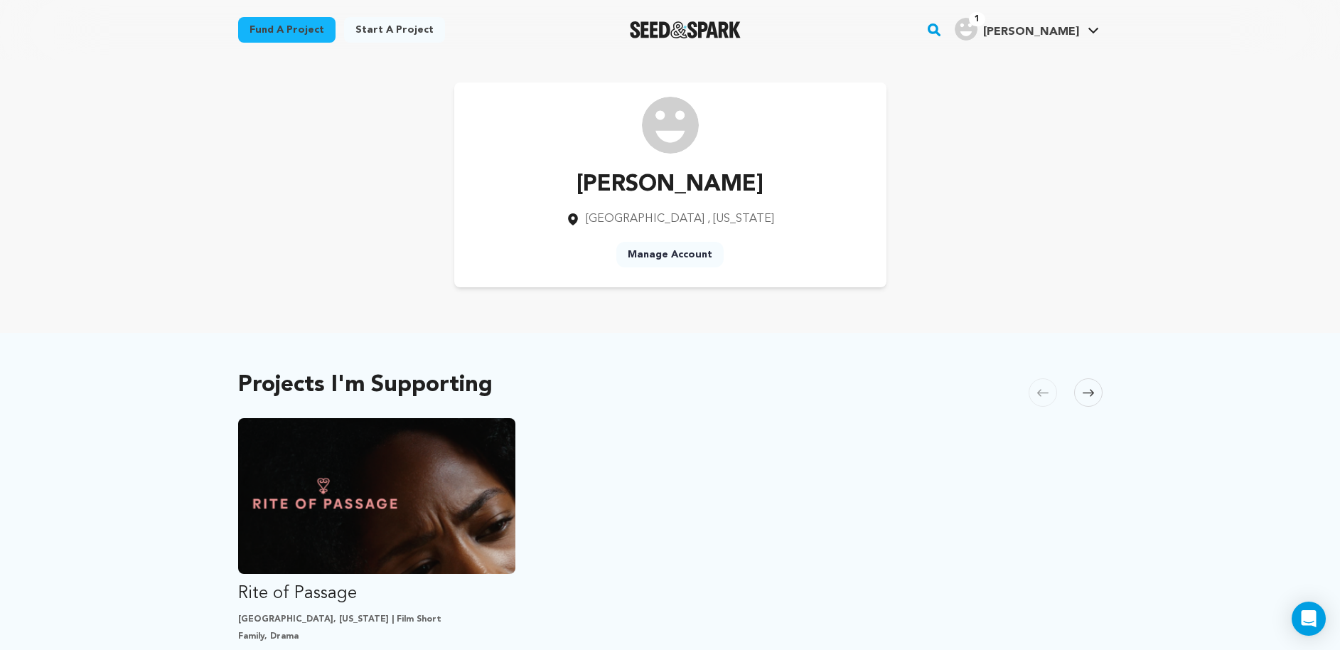
click at [1098, 24] on link "1 [PERSON_NAME]" at bounding box center [1027, 28] width 150 height 26
click at [1039, 38] on h4 "[PERSON_NAME]" at bounding box center [1031, 31] width 96 height 17
click at [1012, 117] on link "Notifications" at bounding box center [1050, 124] width 159 height 31
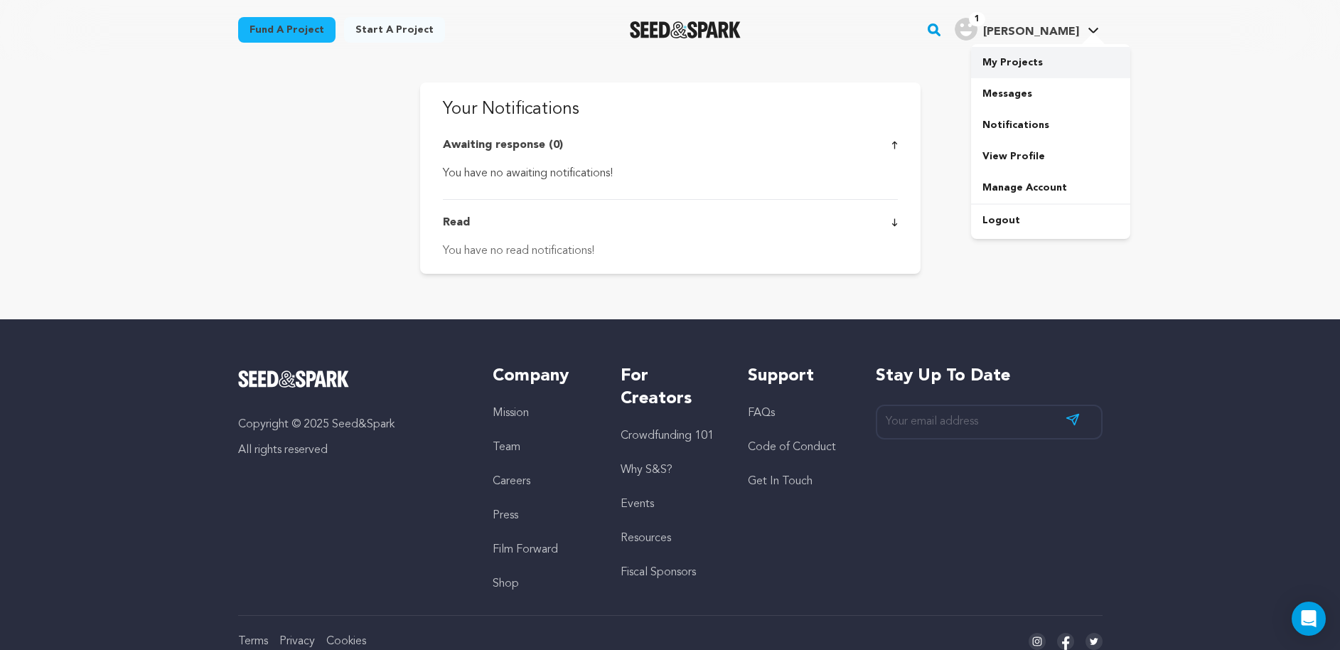
click at [1008, 68] on link "My Projects" at bounding box center [1050, 62] width 159 height 31
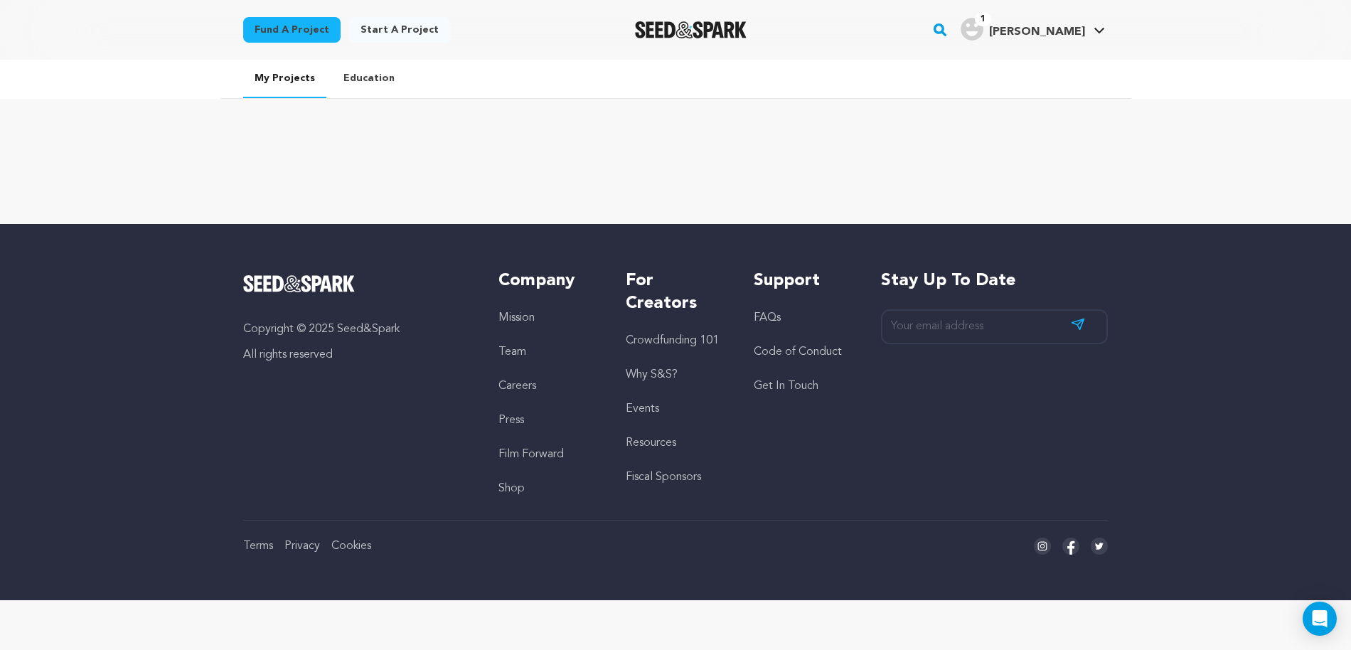
click at [983, 19] on img "Samson B.'s Profile" at bounding box center [972, 29] width 23 height 23
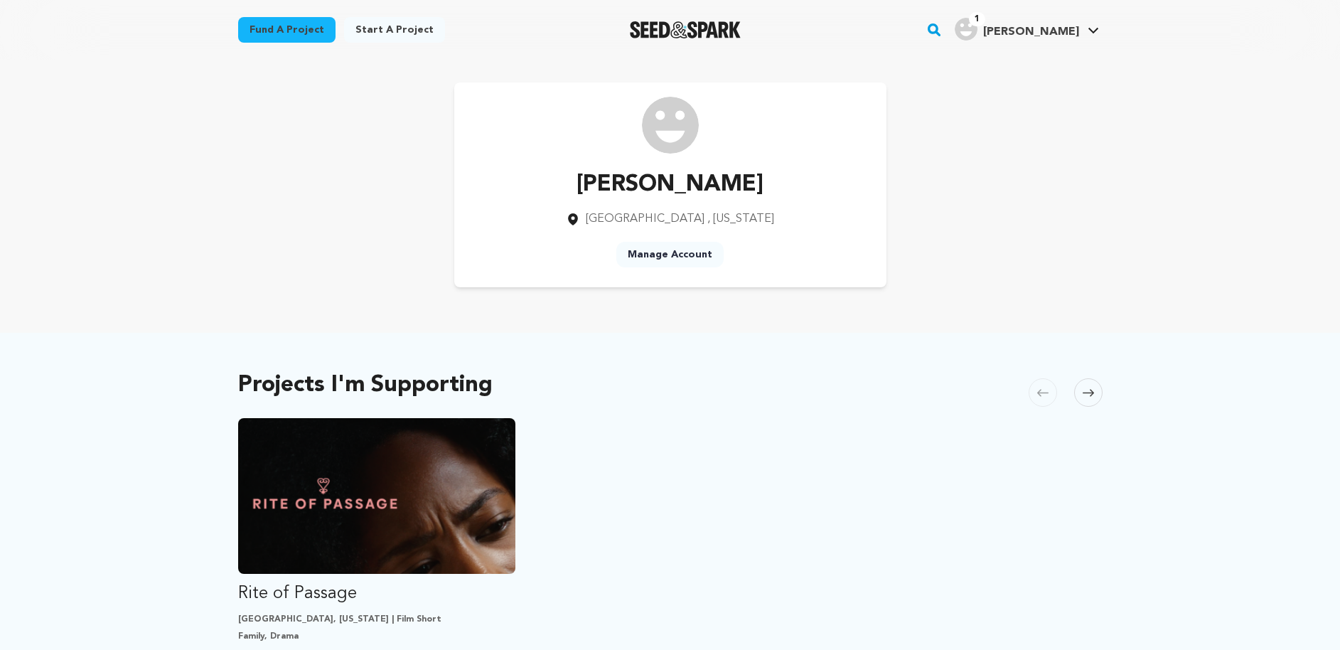
click at [1053, 32] on span "[PERSON_NAME]" at bounding box center [1031, 31] width 96 height 11
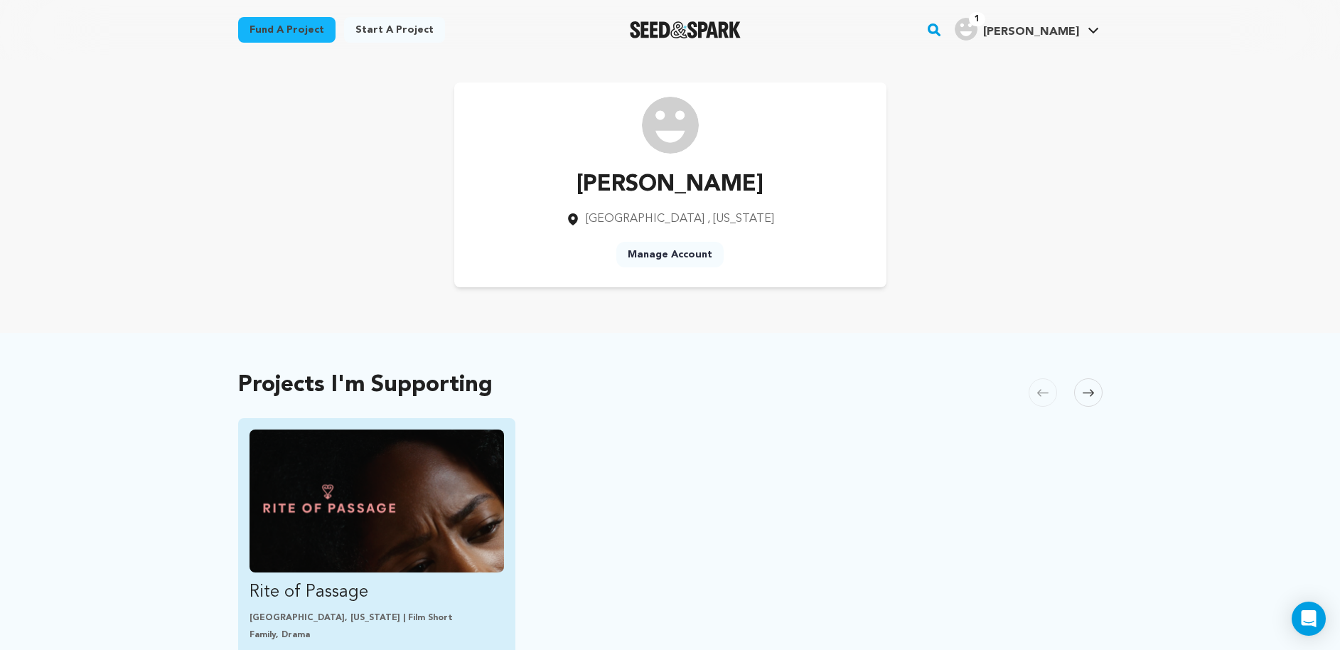
scroll to position [284, 0]
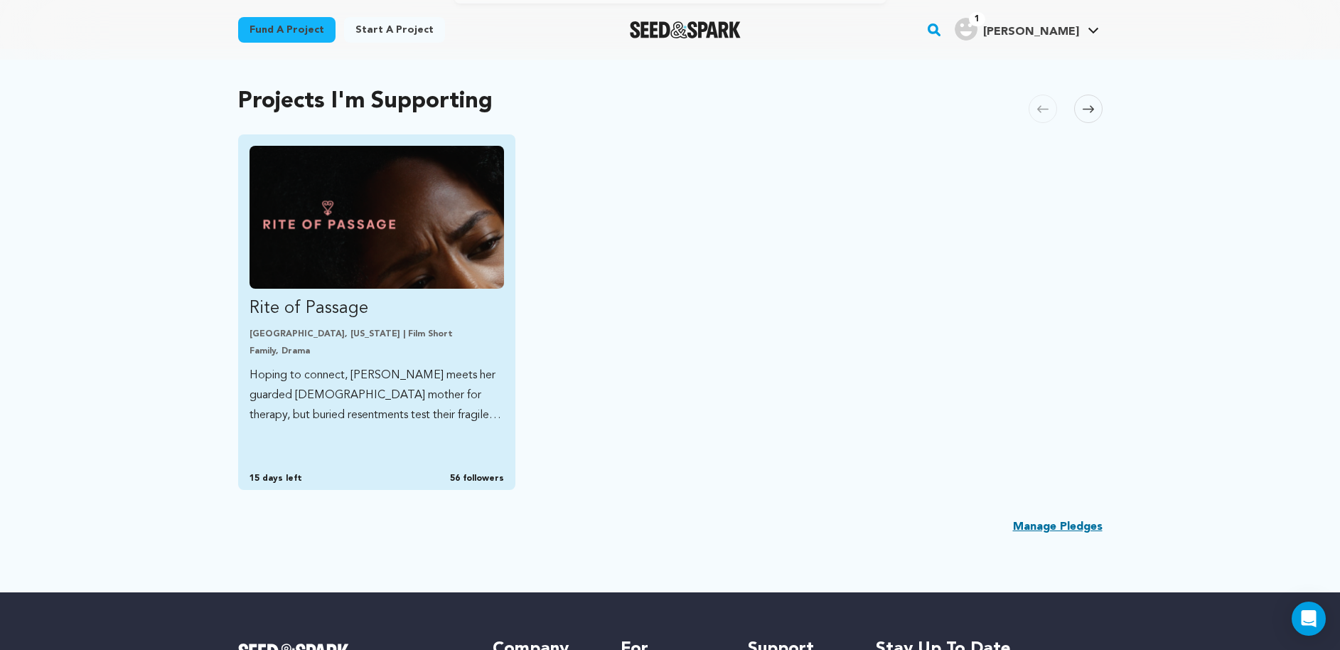
click at [464, 455] on div "Rite of Passage Baltimore, Maryland | Film Short Family, Drama Hoping to connec…" at bounding box center [377, 312] width 278 height 356
click at [462, 380] on p "Hoping to connect, Des meets her guarded Ghanaian mother for therapy, but burie…" at bounding box center [377, 395] width 255 height 60
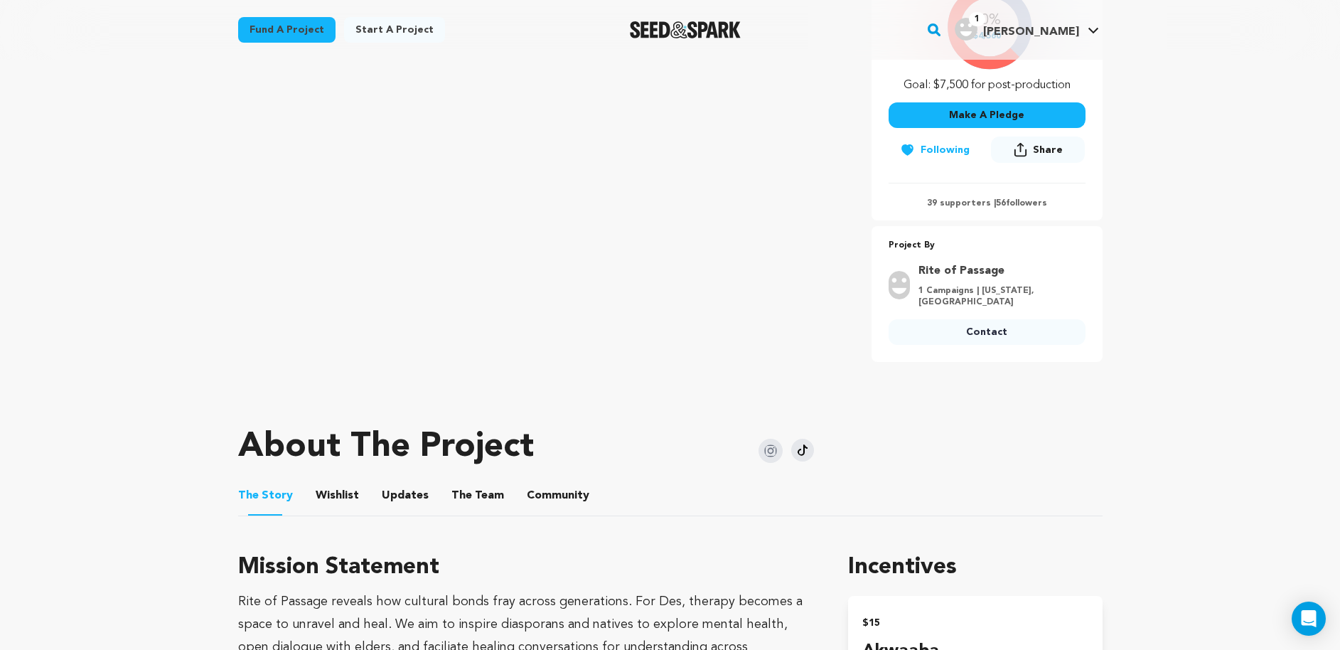
scroll to position [330, 0]
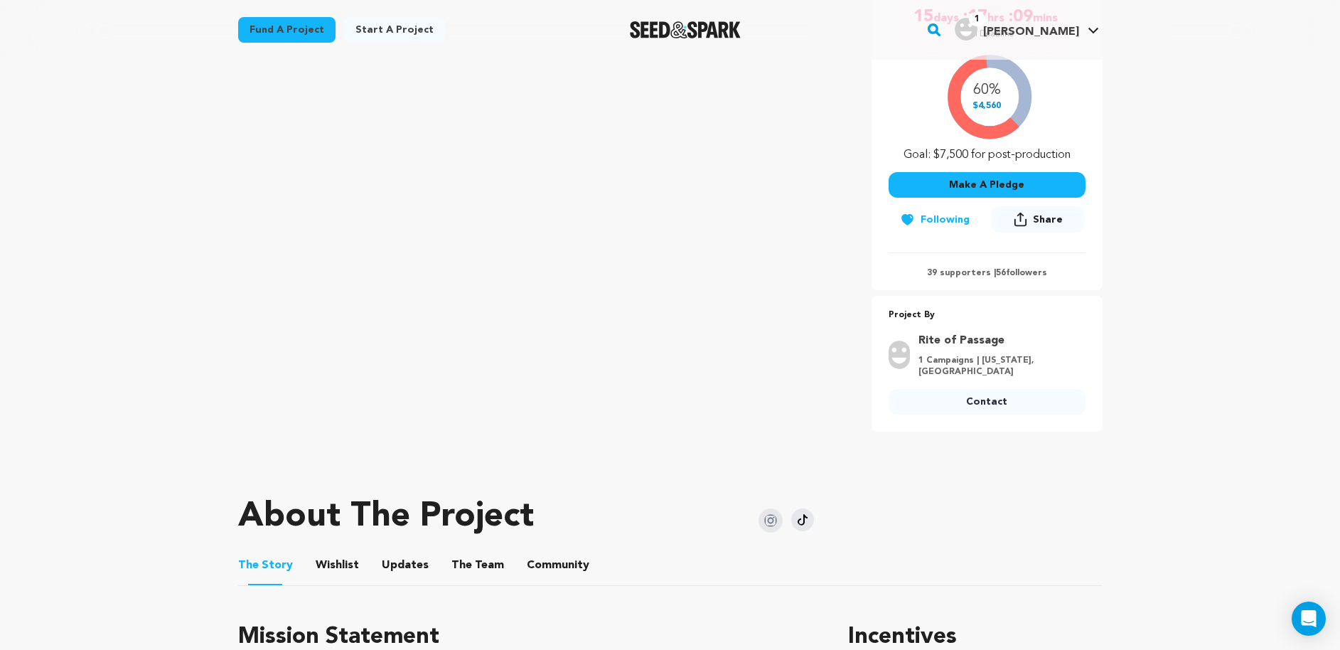
click at [980, 110] on div "60% $4,560 Goal: $7,500 for post-production" at bounding box center [987, 105] width 197 height 118
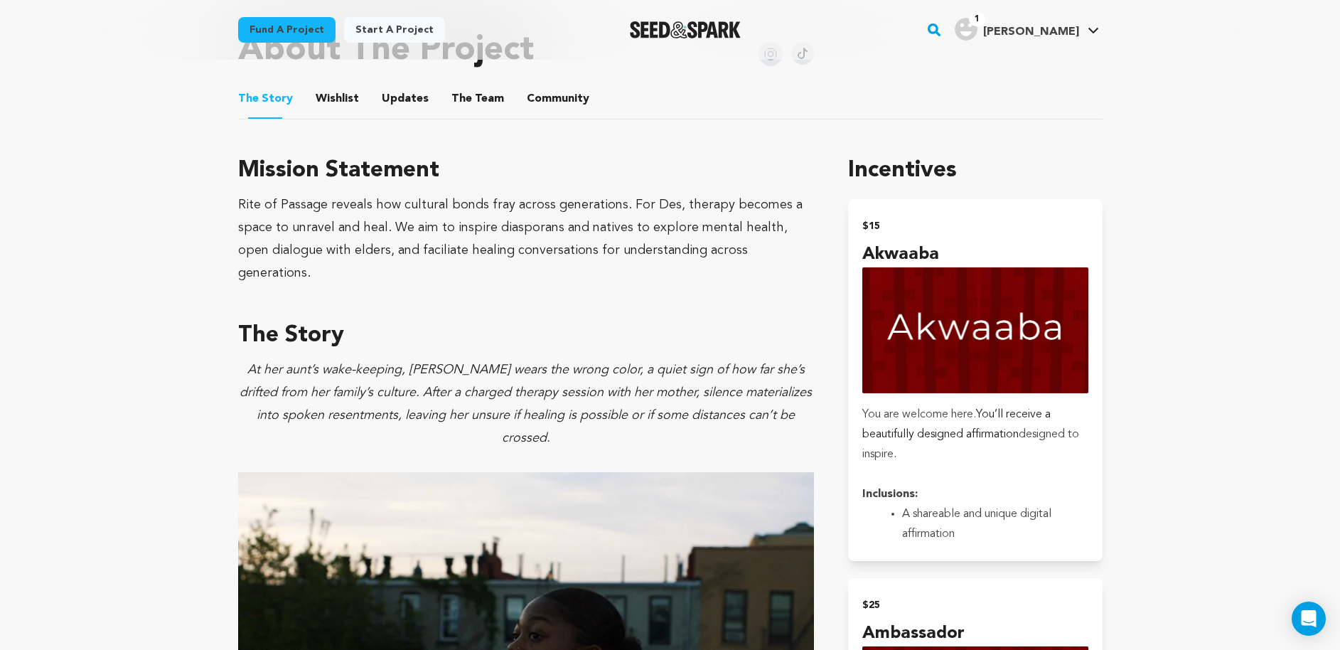
scroll to position [127, 0]
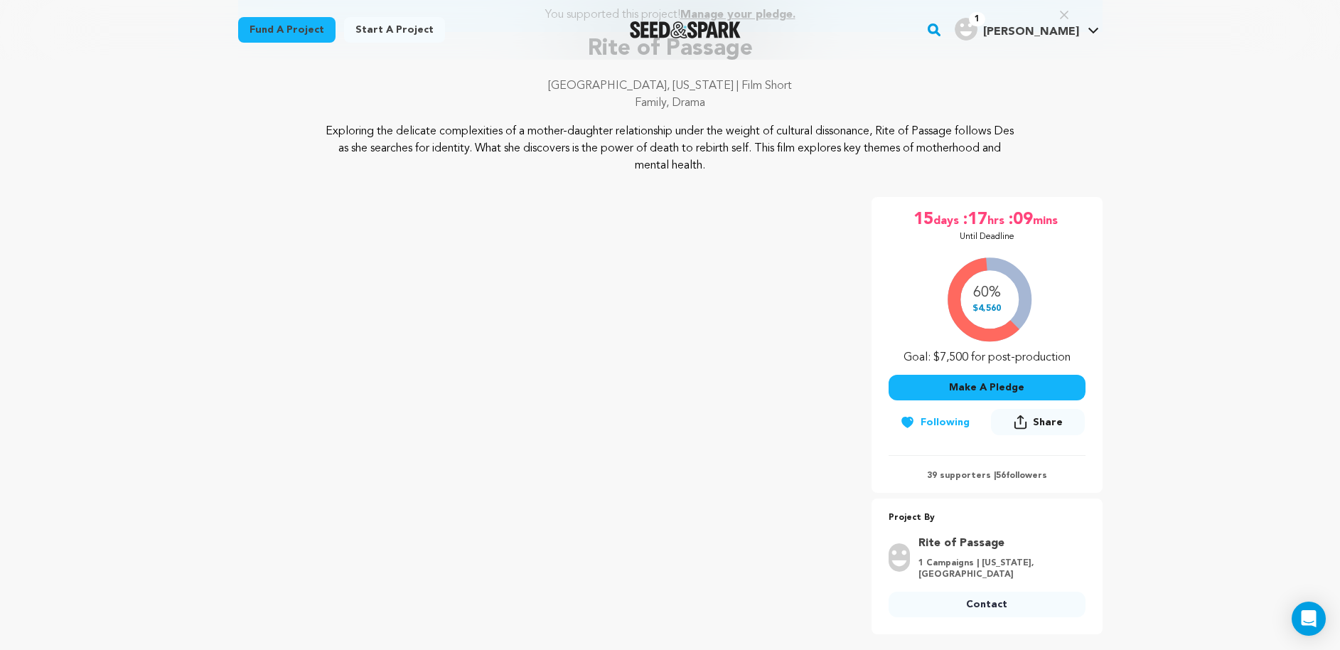
click at [998, 309] on div "60% $4,560 Goal: $7,500 for post-production" at bounding box center [987, 307] width 197 height 118
click at [1008, 374] on div "Make A Pledge Follow Following Share Share" at bounding box center [987, 406] width 197 height 80
click at [1013, 382] on button "Make A Pledge" at bounding box center [987, 388] width 197 height 26
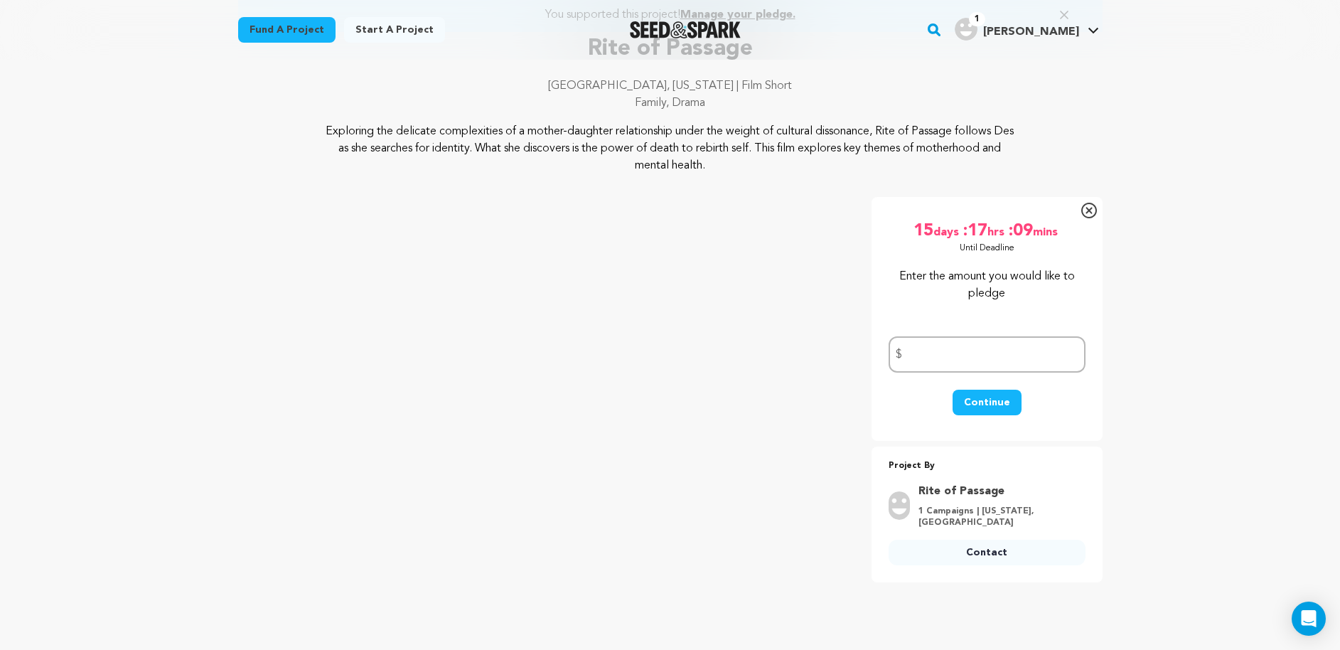
click at [1089, 215] on icon at bounding box center [1089, 211] width 16 height 16
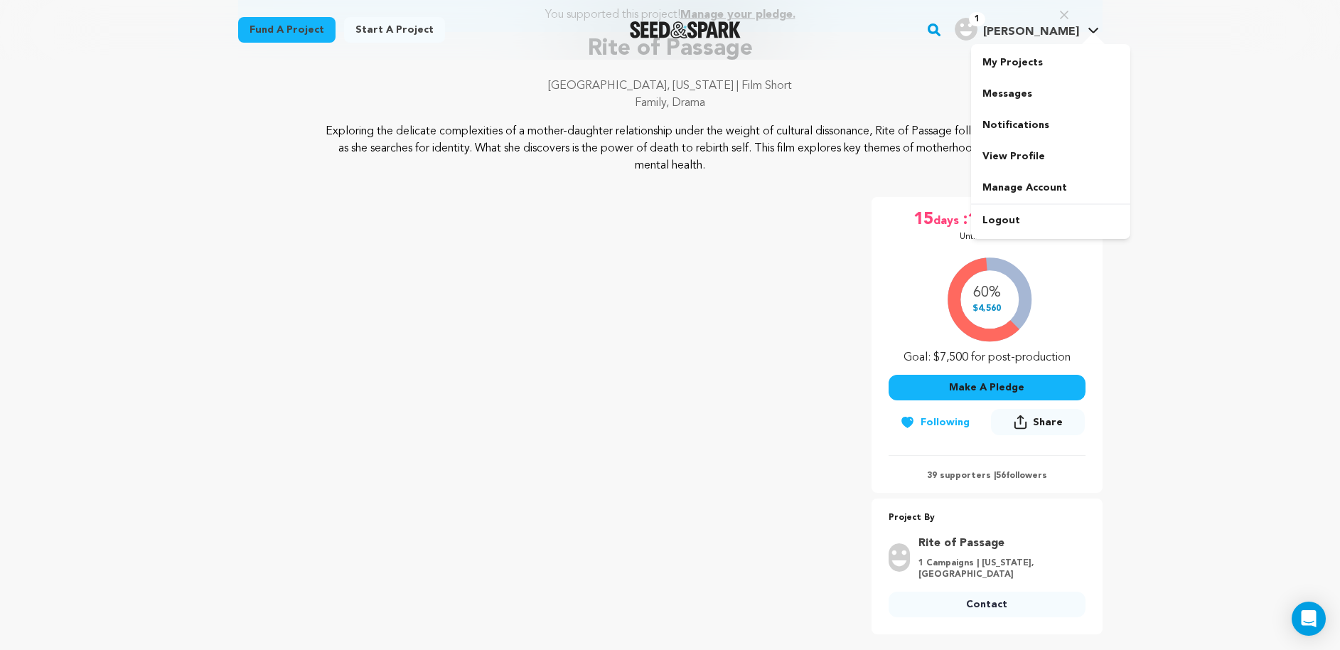
click at [1030, 26] on span "[PERSON_NAME]" at bounding box center [1031, 31] width 96 height 11
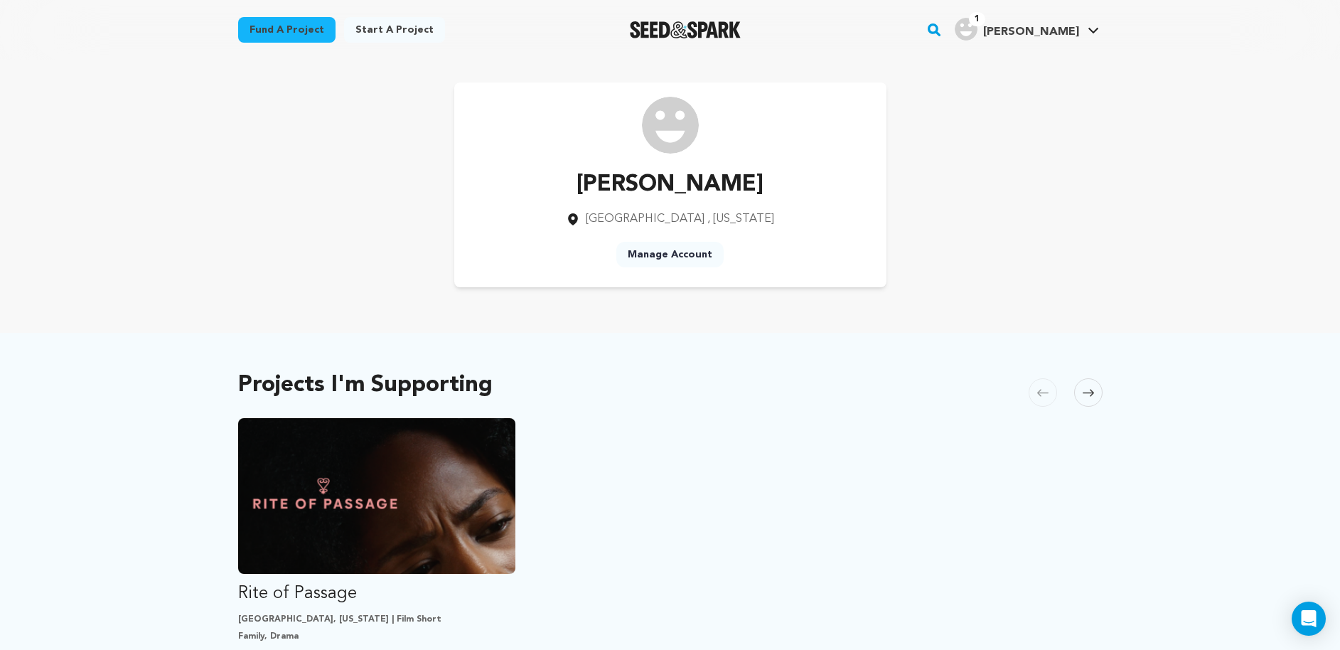
click at [672, 121] on img at bounding box center [670, 125] width 57 height 57
click at [678, 263] on link "Manage Account" at bounding box center [669, 255] width 107 height 26
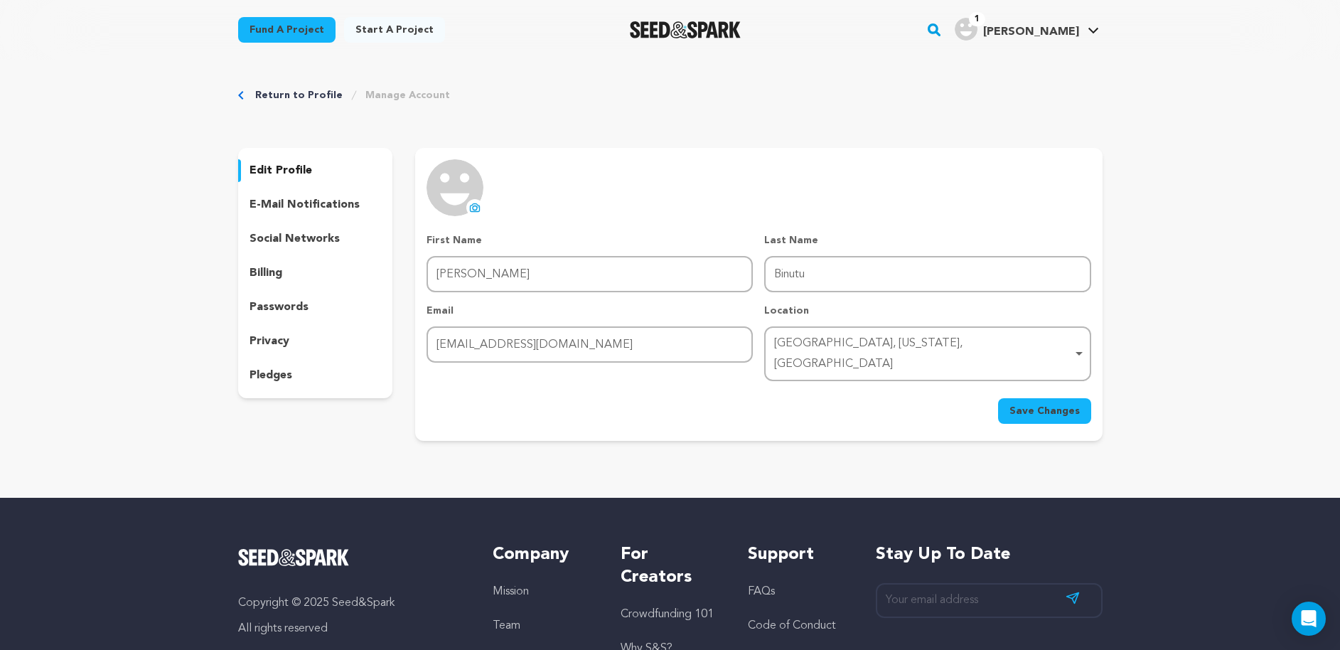
click at [280, 281] on p "billing" at bounding box center [266, 272] width 33 height 17
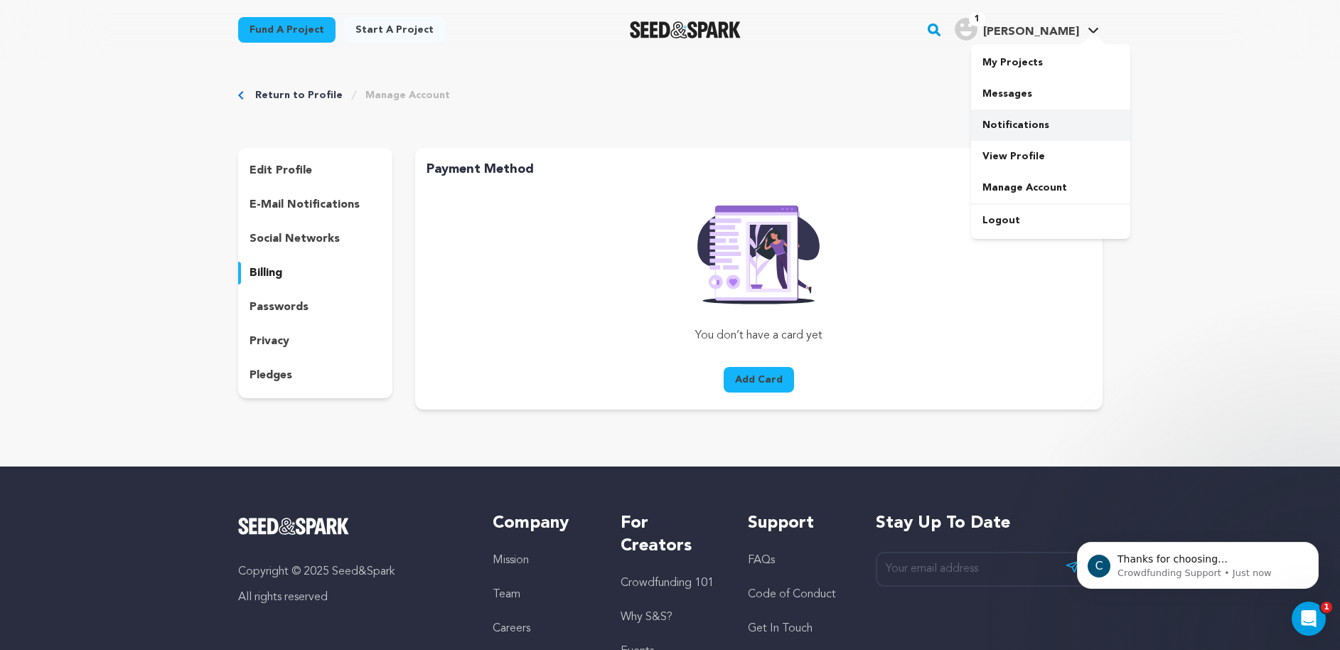
click at [1021, 131] on link "Notifications" at bounding box center [1050, 124] width 159 height 31
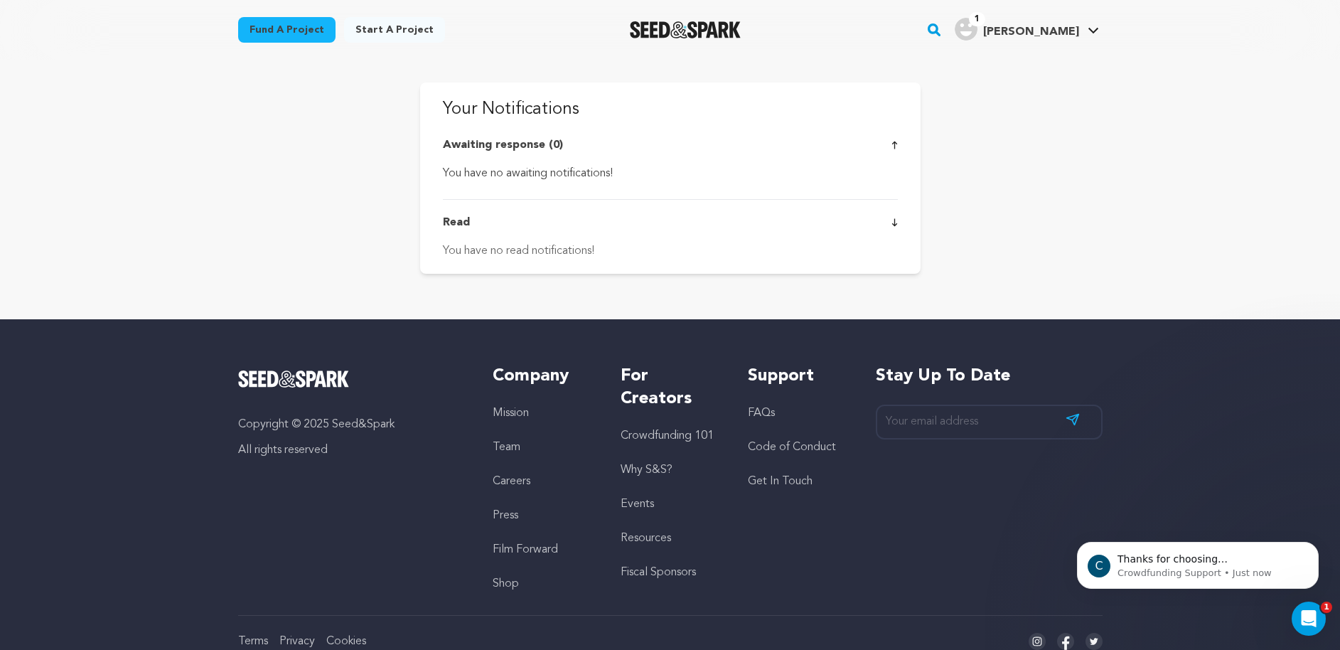
click at [1060, 37] on span "[PERSON_NAME]" at bounding box center [1031, 31] width 96 height 11
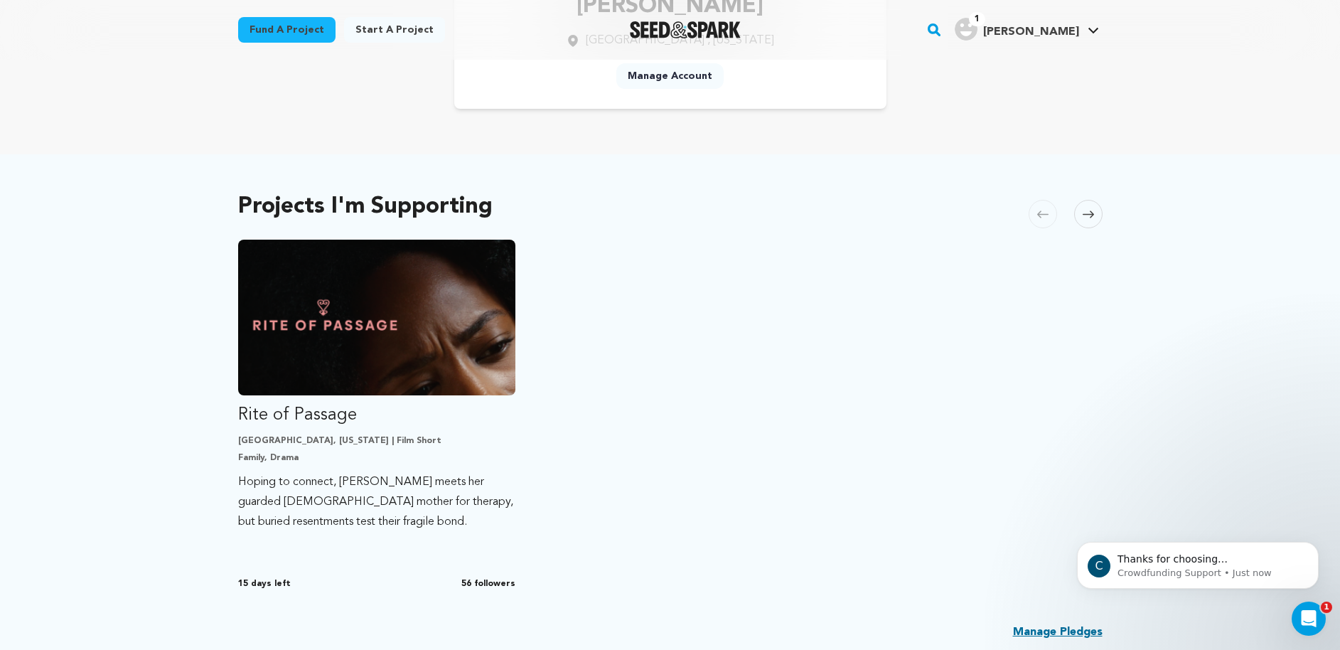
scroll to position [464, 0]
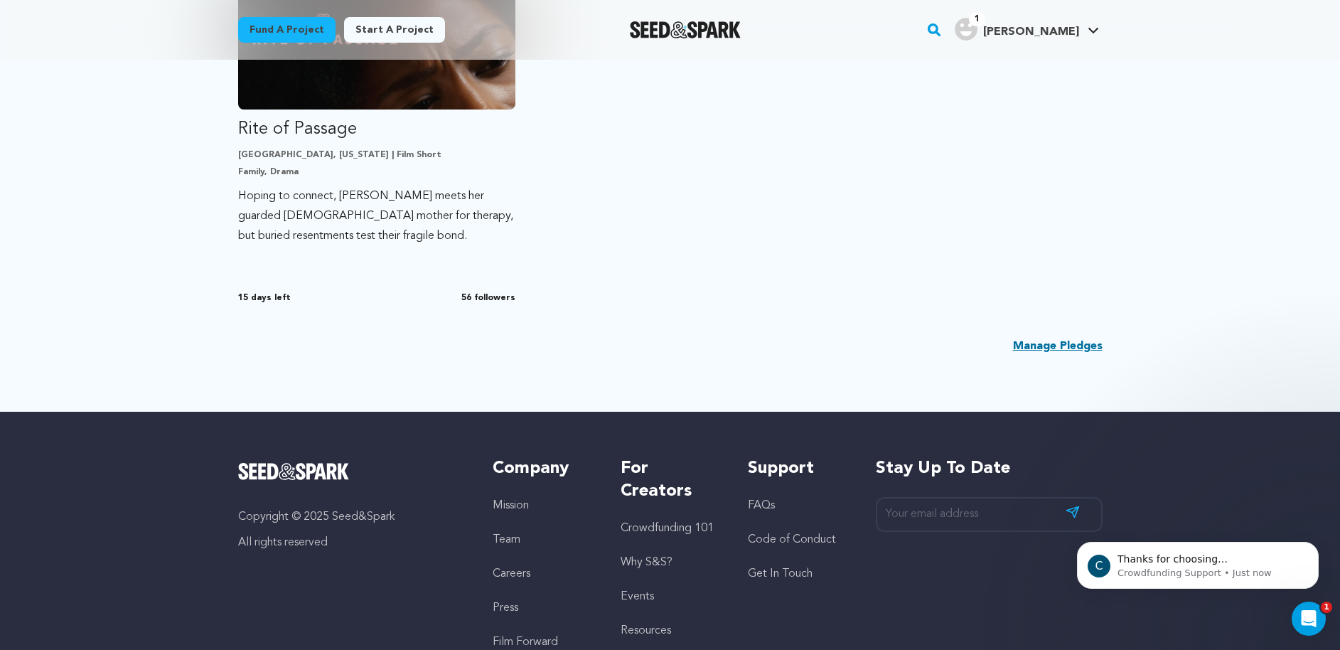
click at [1031, 350] on link "Manage Pledges" at bounding box center [1058, 346] width 90 height 17
click at [1071, 351] on link "Manage Pledges" at bounding box center [1058, 346] width 90 height 17
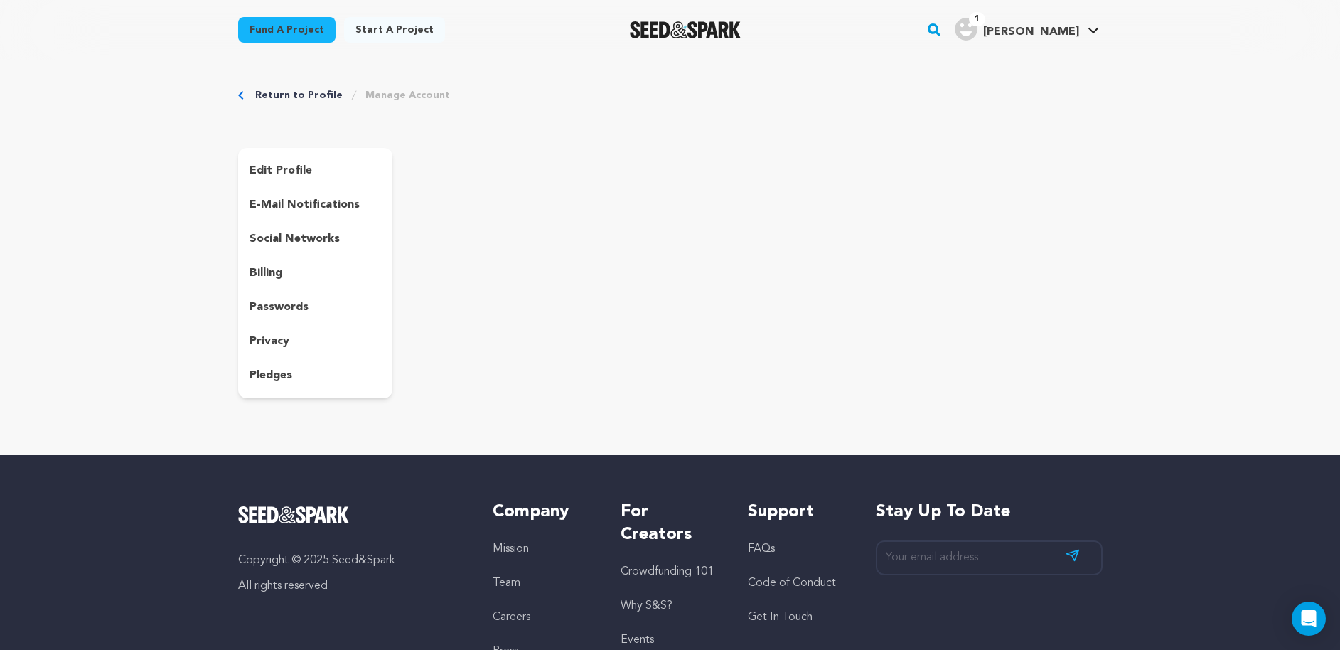
click at [308, 376] on div "pledges" at bounding box center [315, 375] width 155 height 23
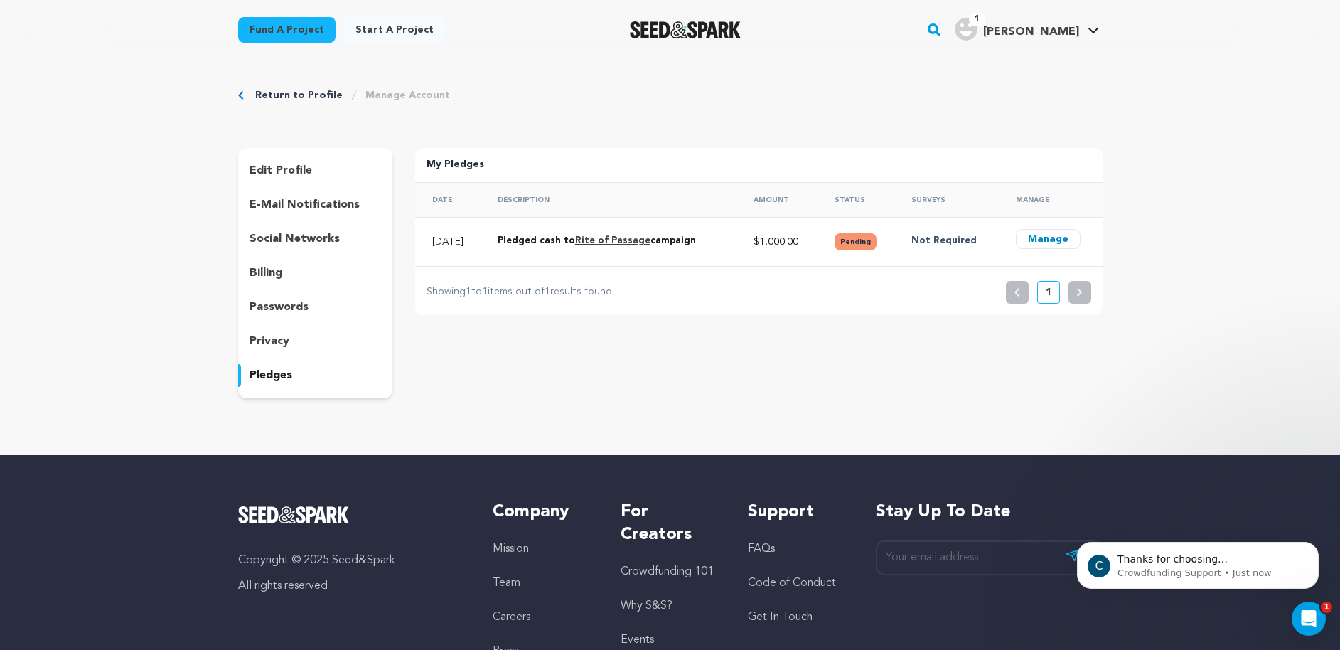
click at [1038, 240] on button "Manage" at bounding box center [1048, 239] width 65 height 20
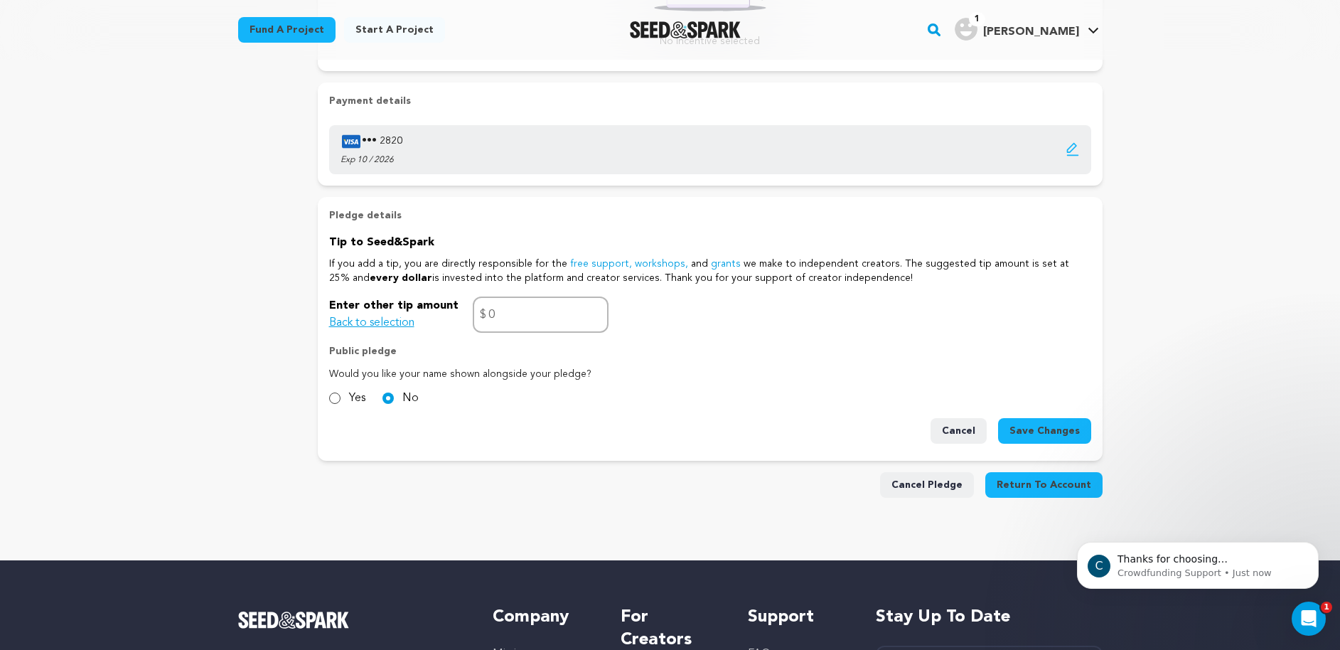
scroll to position [549, 0]
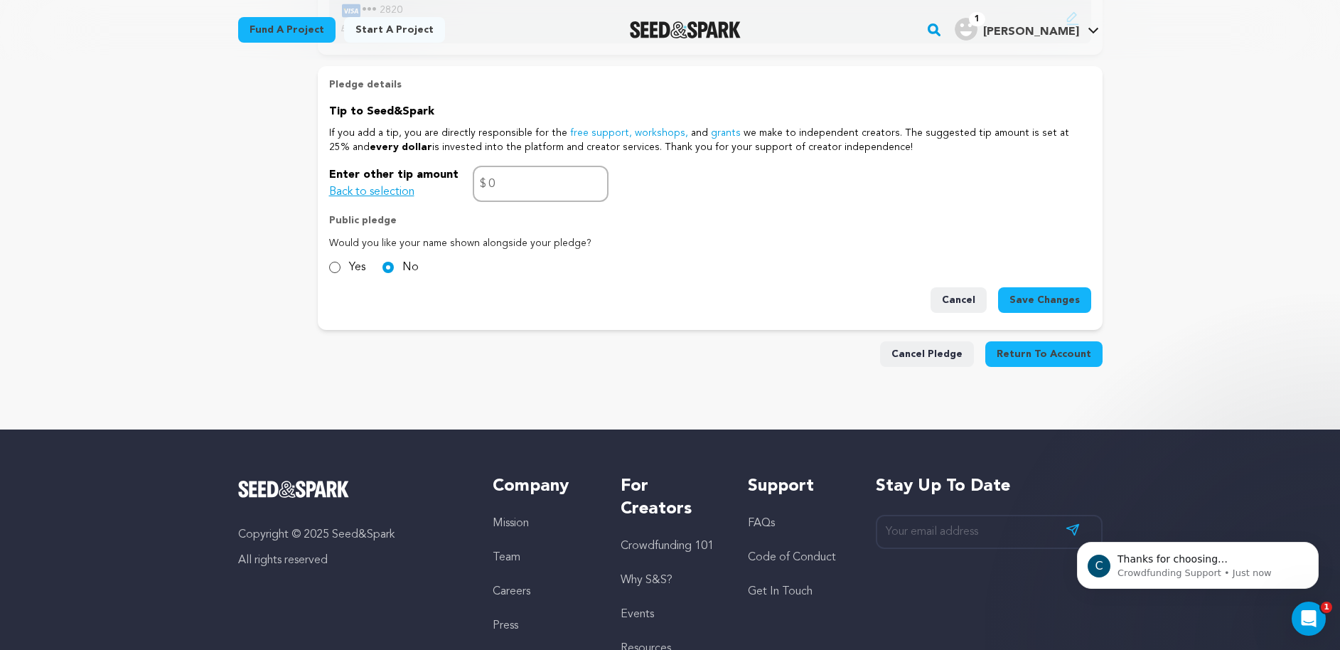
click at [946, 348] on button "Cancel Pledge" at bounding box center [927, 354] width 94 height 26
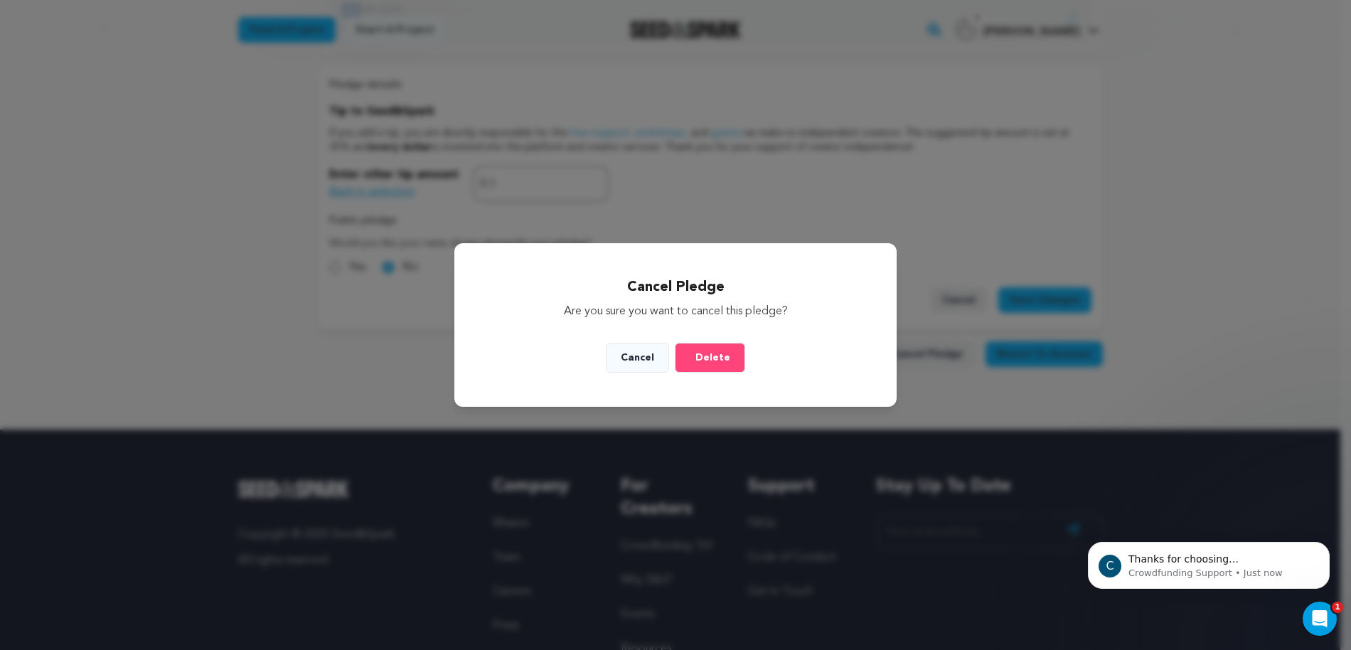
click at [715, 356] on span "Delete" at bounding box center [712, 358] width 35 height 14
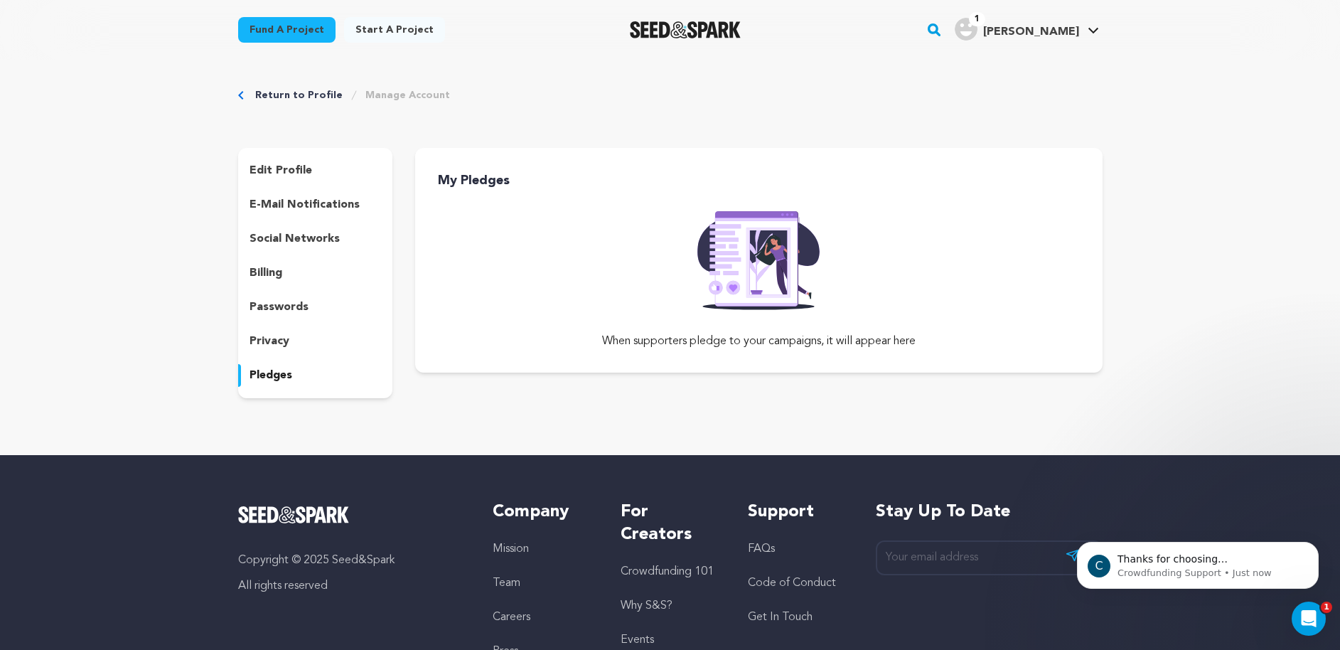
click at [304, 99] on link "Return to Profile" at bounding box center [298, 95] width 87 height 14
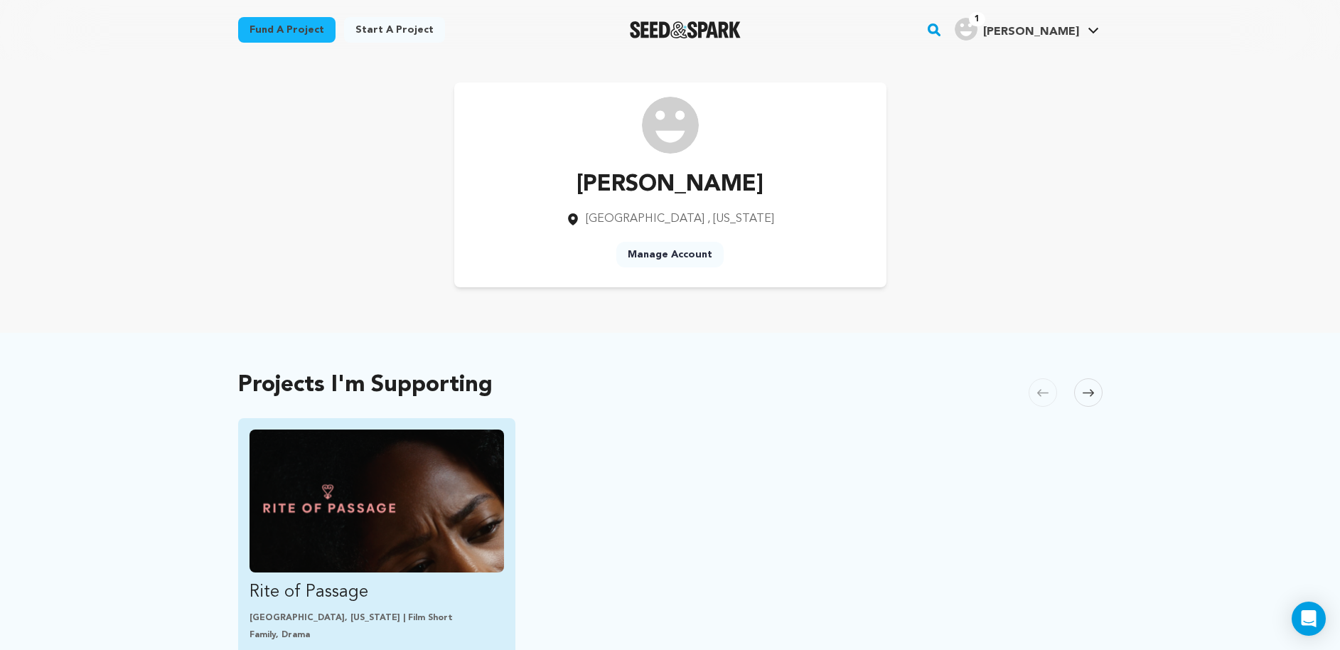
click at [427, 550] on img "Fund Rite of Passage" at bounding box center [377, 500] width 255 height 143
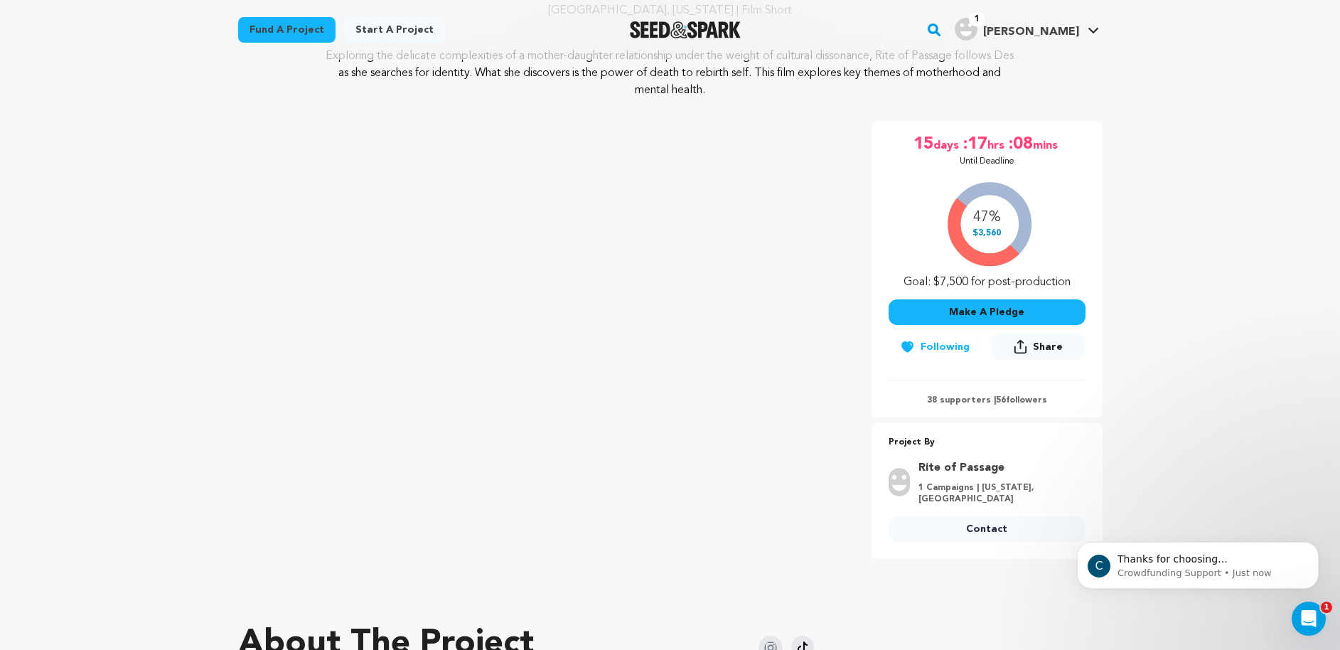
scroll to position [170, 0]
